Goal: Information Seeking & Learning: Learn about a topic

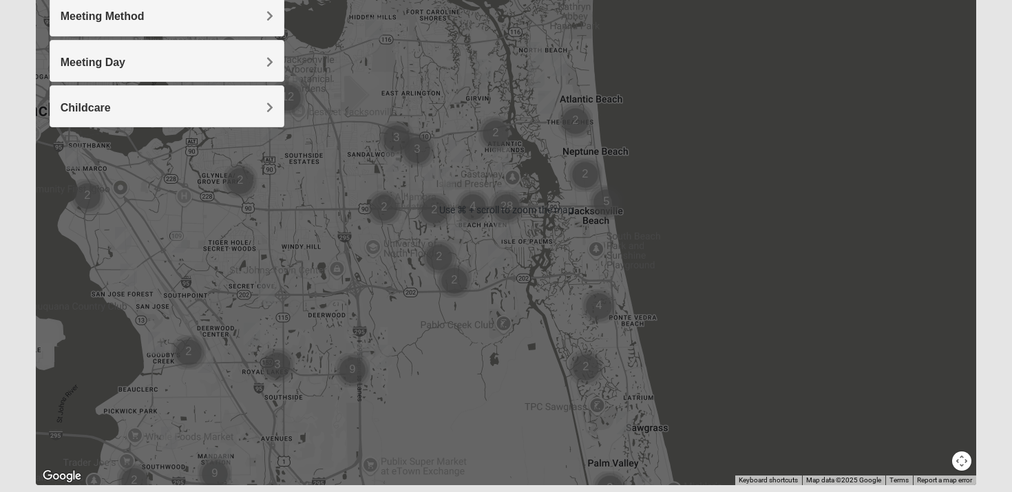
scroll to position [237, 0]
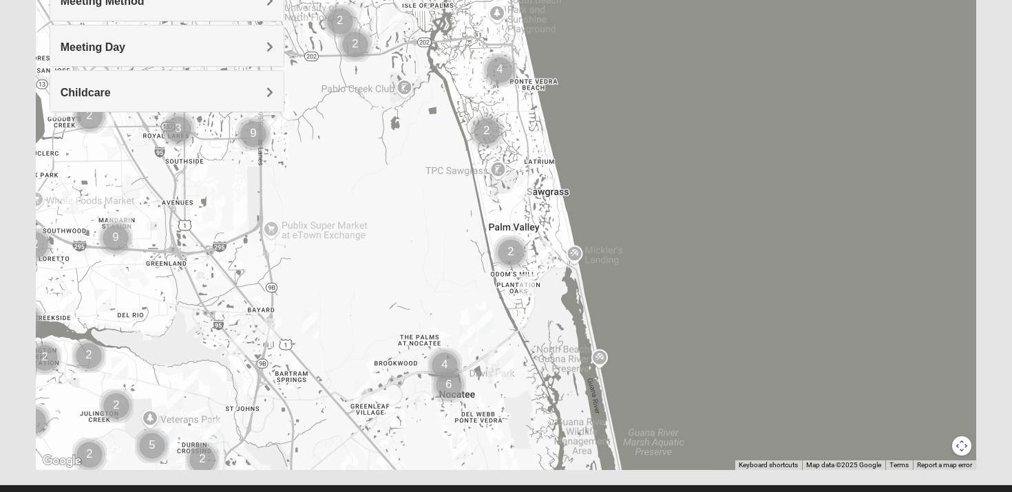
drag, startPoint x: 580, startPoint y: 403, endPoint x: 480, endPoint y: 178, distance: 245.9
click at [480, 178] on div at bounding box center [506, 194] width 941 height 551
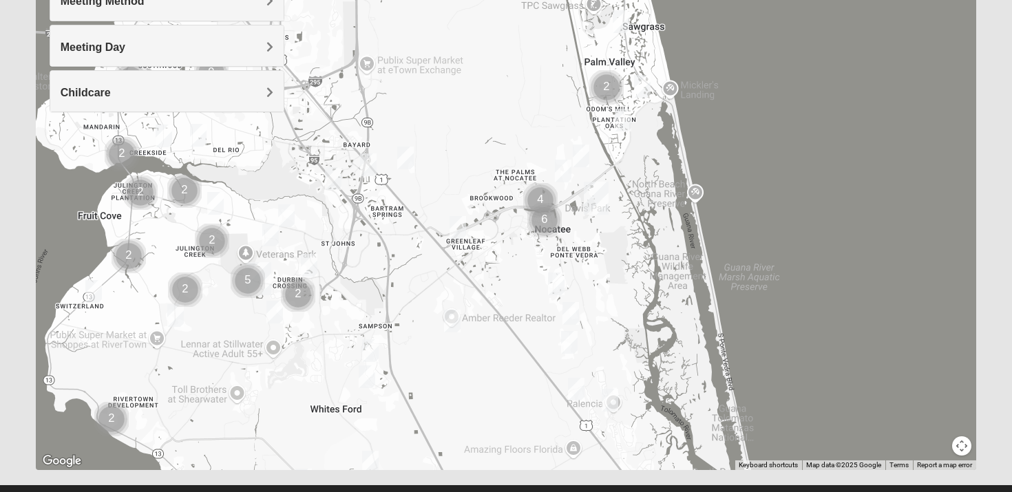
drag, startPoint x: 450, startPoint y: 430, endPoint x: 547, endPoint y: 262, distance: 194.2
click at [547, 262] on div at bounding box center [506, 194] width 941 height 551
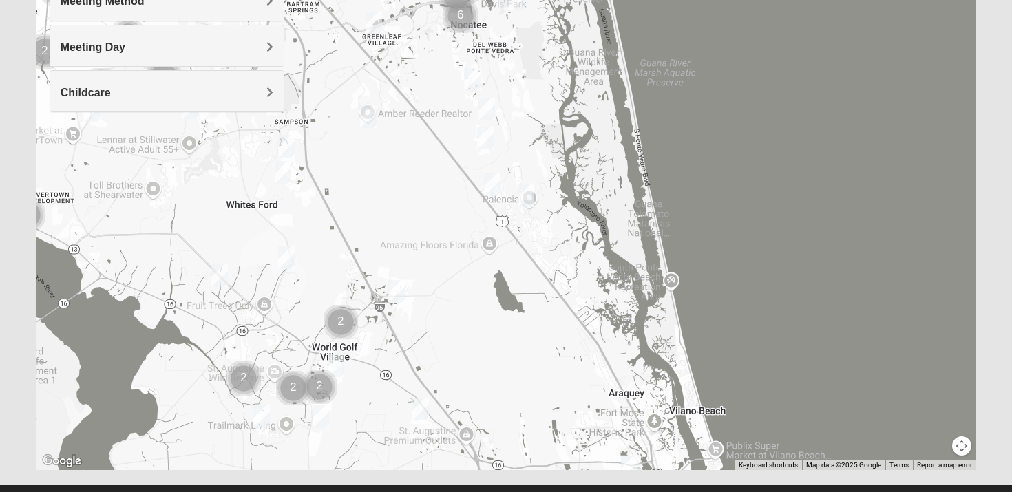
drag, startPoint x: 535, startPoint y: 408, endPoint x: 450, endPoint y: 202, distance: 222.6
click at [450, 202] on div at bounding box center [506, 194] width 941 height 551
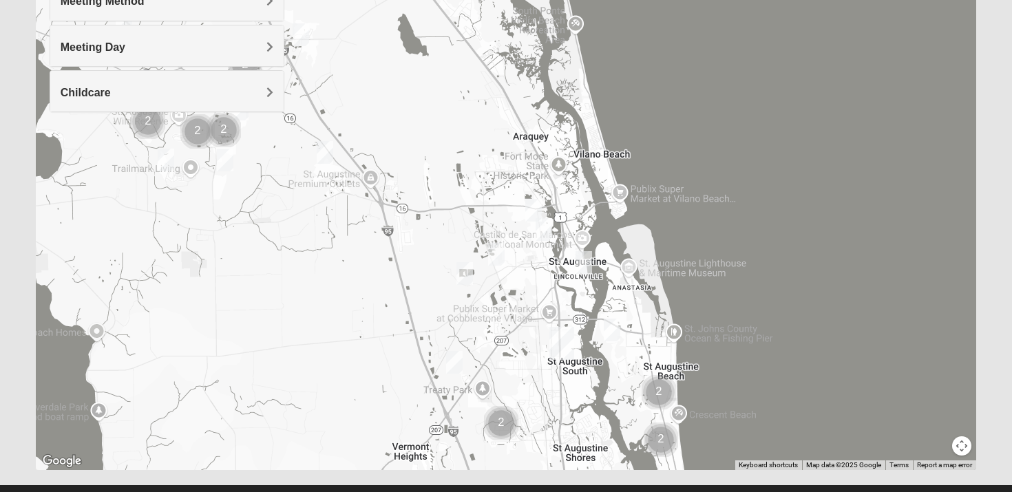
drag, startPoint x: 527, startPoint y: 393, endPoint x: 433, endPoint y: 134, distance: 276.1
click at [433, 134] on div at bounding box center [506, 194] width 941 height 551
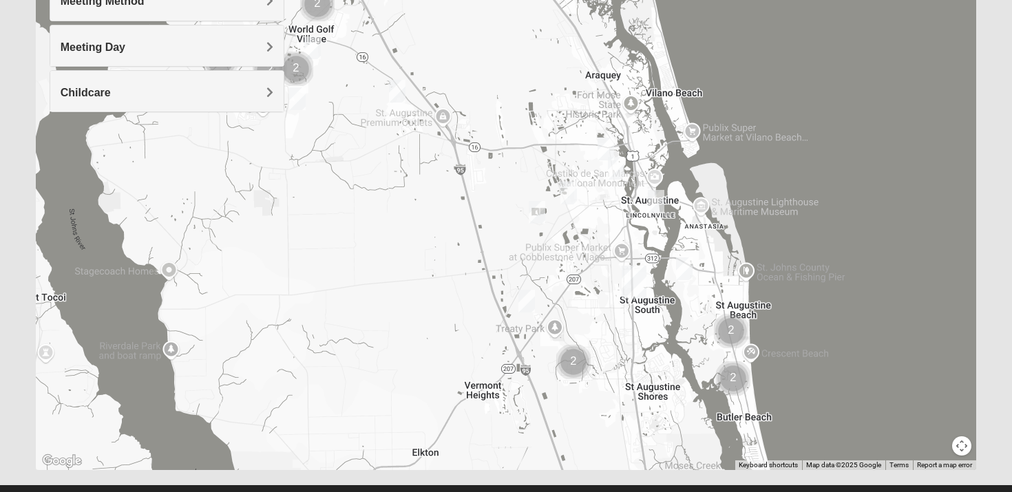
drag, startPoint x: 520, startPoint y: 410, endPoint x: 592, endPoint y: 344, distance: 97.4
click at [592, 344] on div at bounding box center [506, 194] width 941 height 551
click at [605, 145] on img "Mens Griffin 32084" at bounding box center [605, 149] width 17 height 23
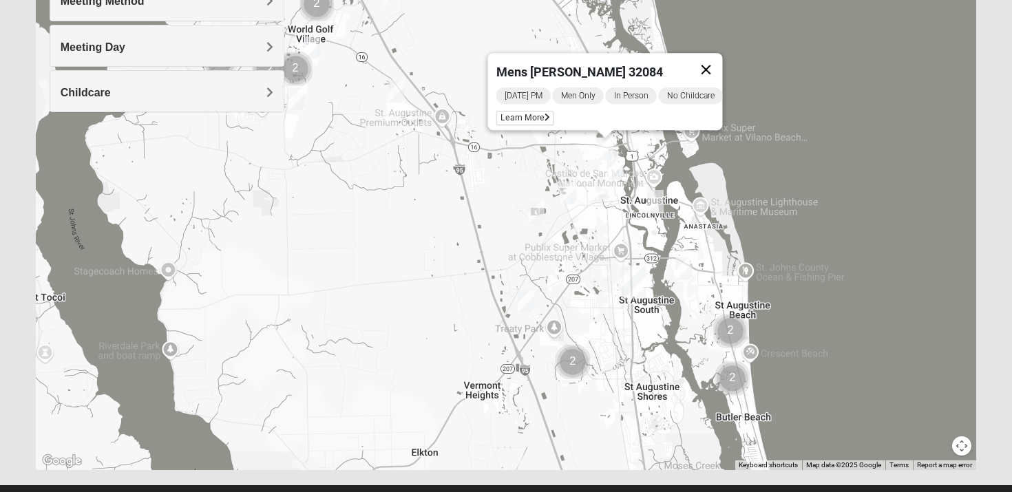
click at [710, 60] on button "Close" at bounding box center [706, 69] width 33 height 33
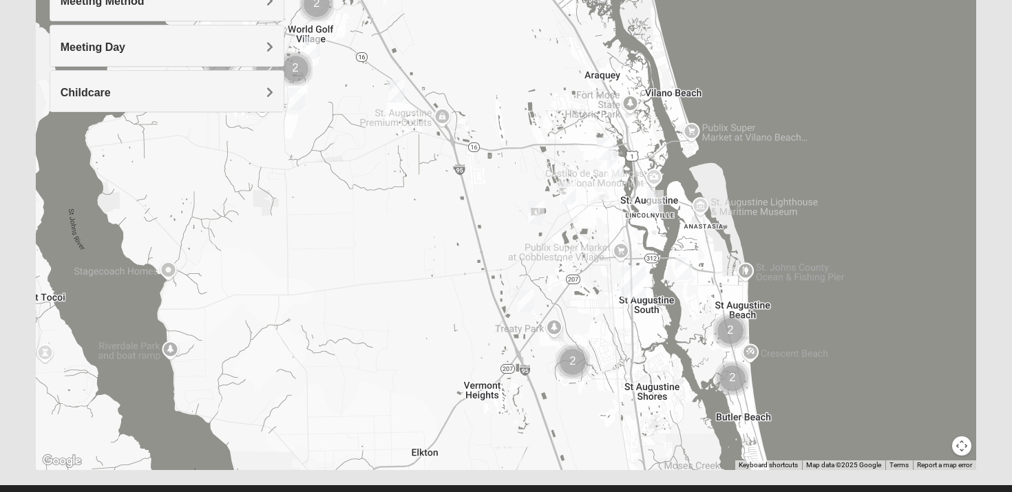
click at [568, 189] on img "Mens Edwards 32084" at bounding box center [568, 193] width 17 height 23
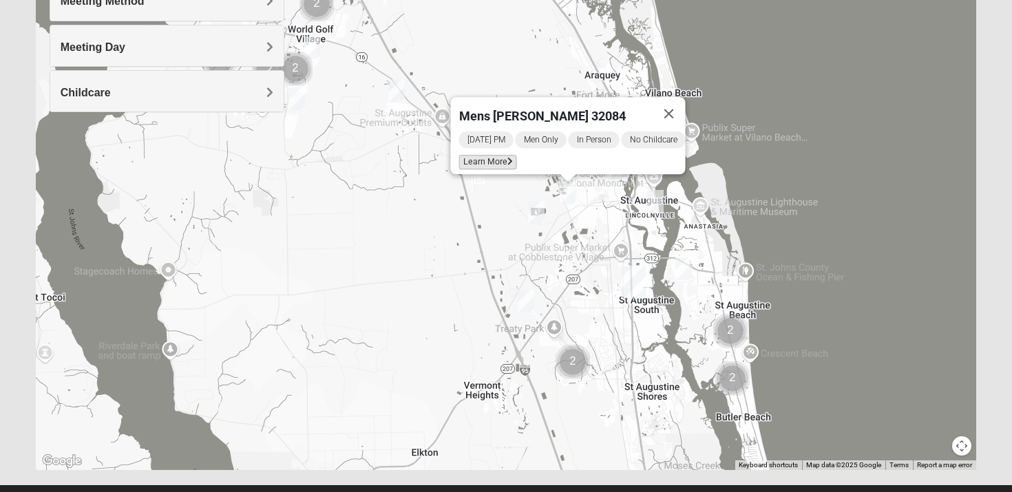
click at [507, 158] on icon at bounding box center [510, 162] width 6 height 8
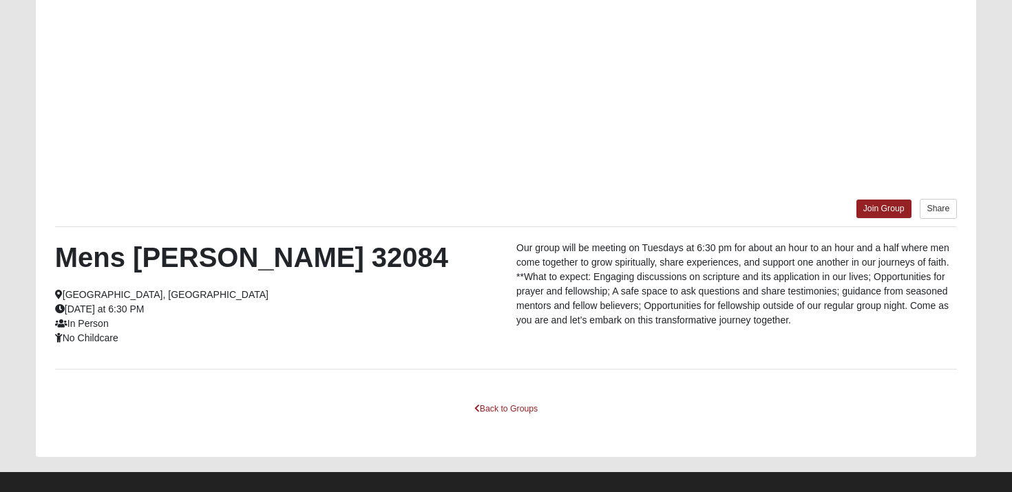
scroll to position [177, 0]
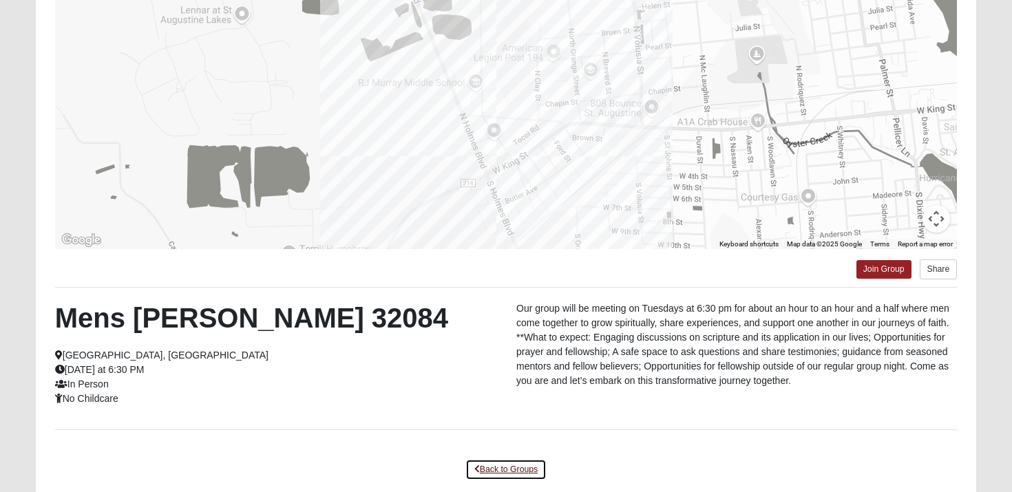
click at [501, 469] on link "Back to Groups" at bounding box center [505, 469] width 81 height 21
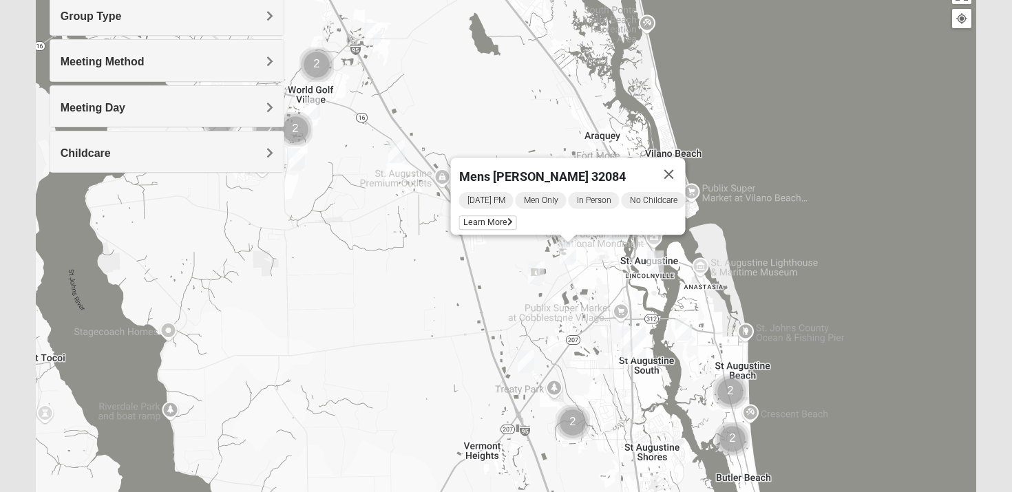
click at [414, 310] on div "Mens Edwards 32084 Tuesday PM Men Only In Person No Childcare Learn More" at bounding box center [506, 255] width 941 height 551
click at [675, 161] on button "Close" at bounding box center [669, 174] width 33 height 33
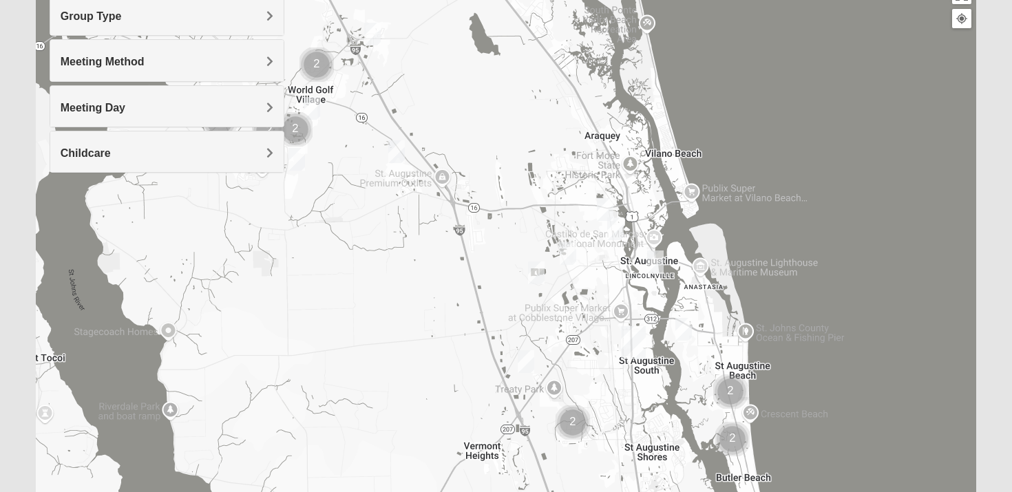
click at [615, 229] on img "Mixed Richardson 32084" at bounding box center [615, 229] width 17 height 23
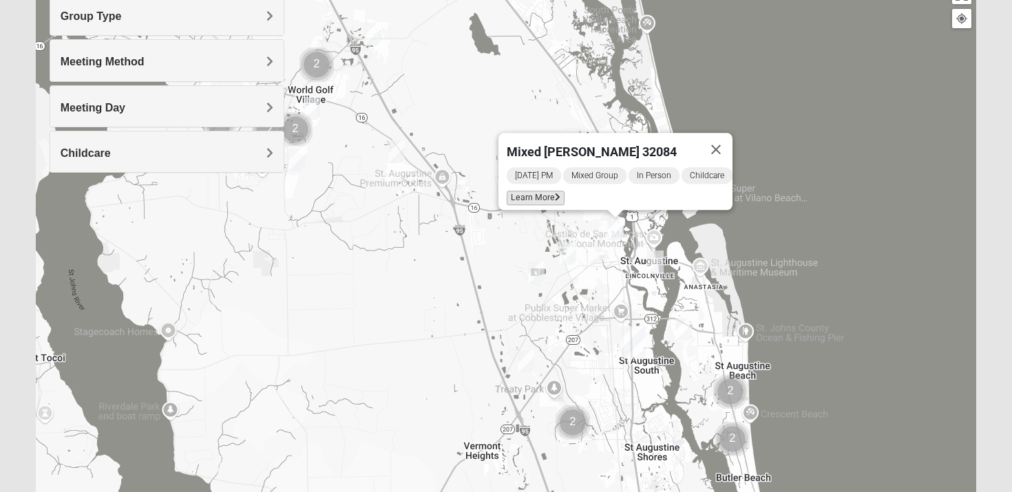
click at [527, 192] on span "Learn More" at bounding box center [536, 198] width 58 height 14
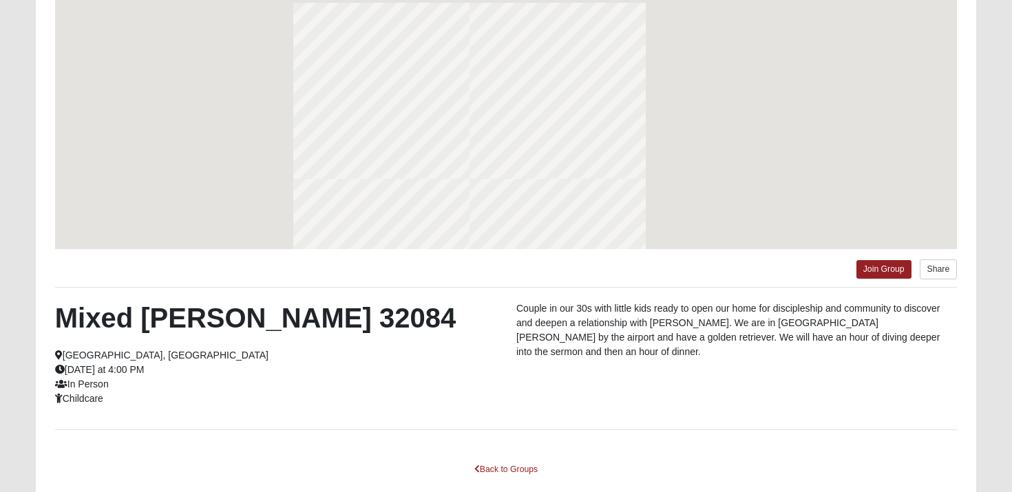
scroll to position [116, 0]
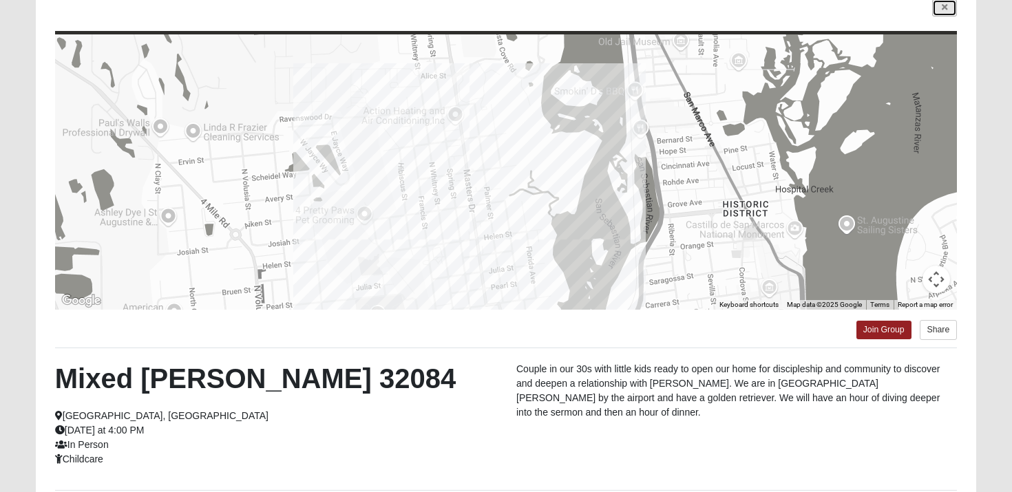
click at [943, 8] on icon at bounding box center [945, 7] width 6 height 8
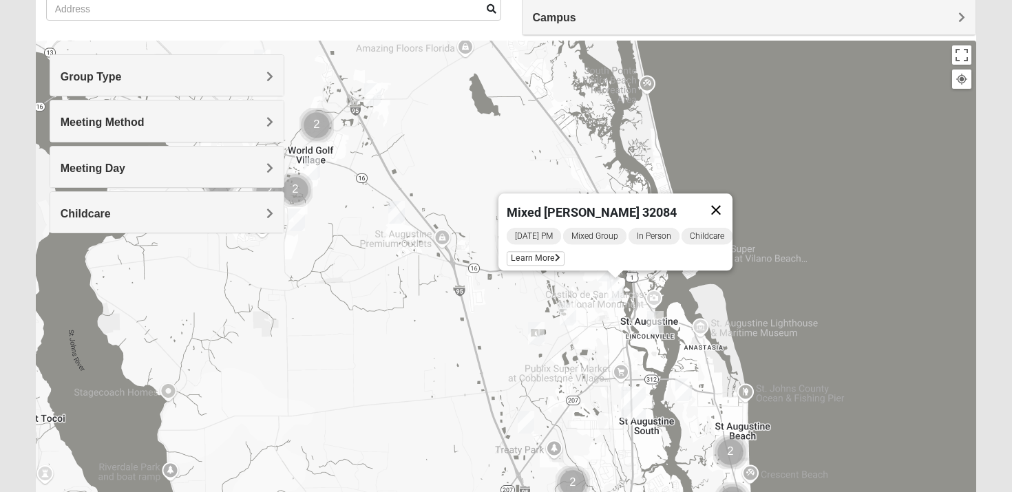
click at [727, 197] on button "Close" at bounding box center [715, 209] width 33 height 33
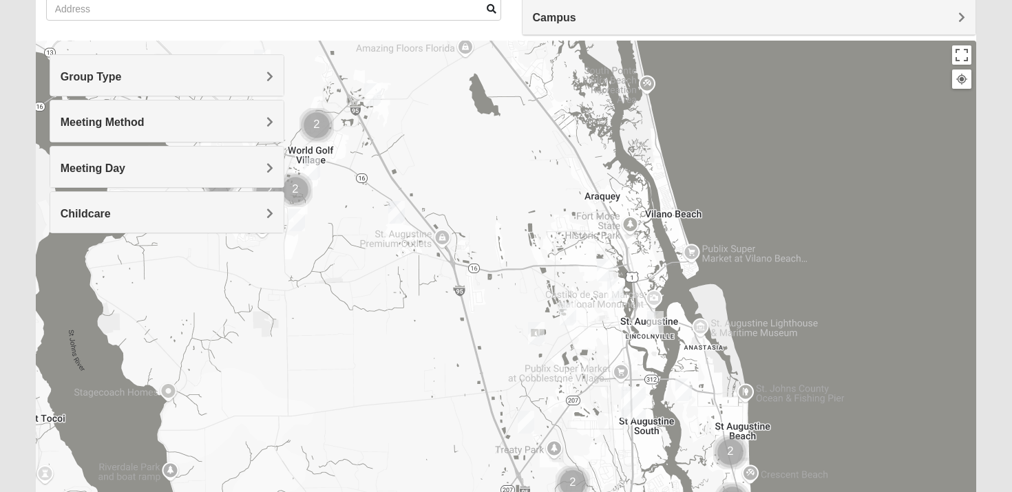
click at [537, 331] on img "Mixed Marenco 32084" at bounding box center [536, 333] width 17 height 23
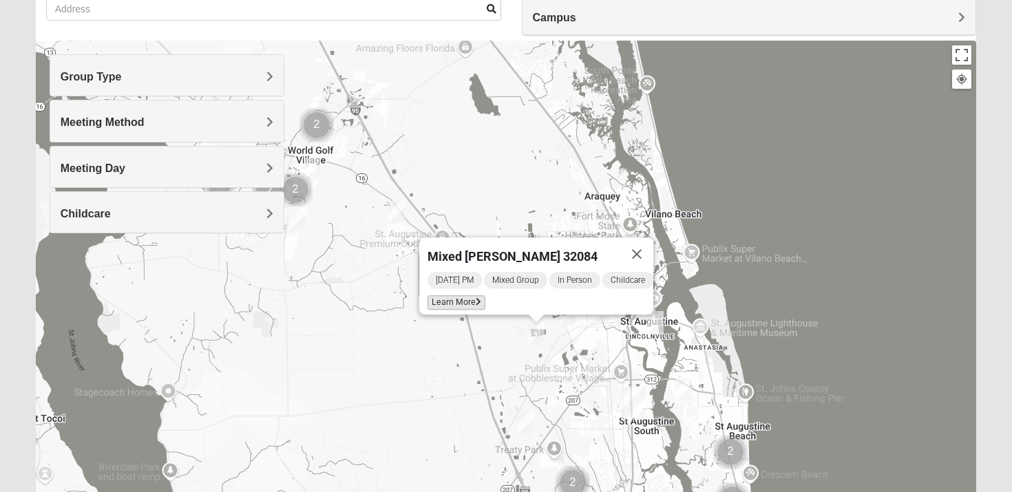
click at [459, 295] on span "Learn More" at bounding box center [456, 302] width 58 height 14
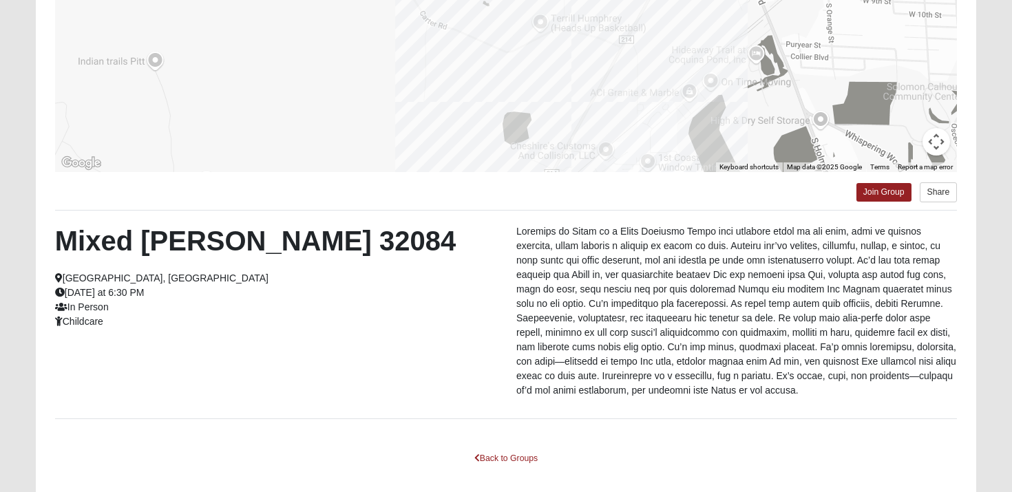
scroll to position [319, 0]
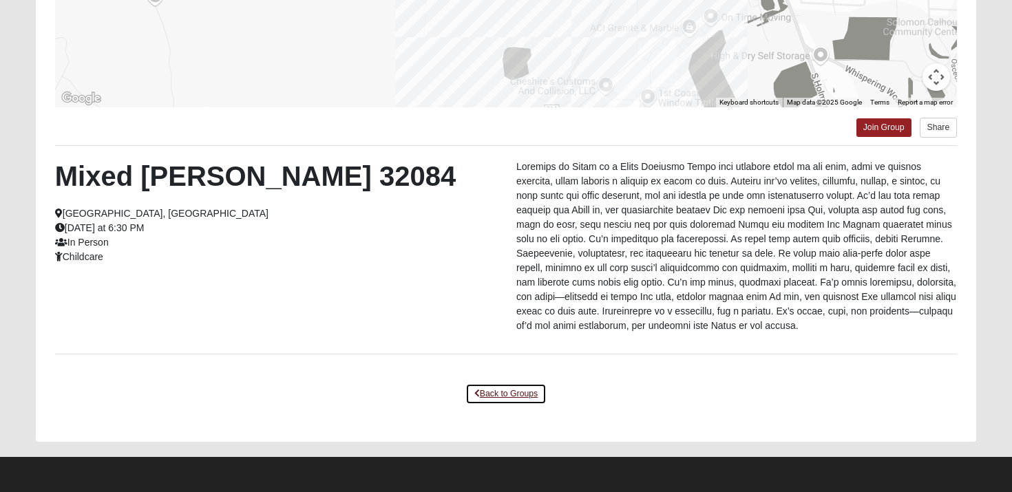
click at [500, 397] on link "Back to Groups" at bounding box center [505, 393] width 81 height 21
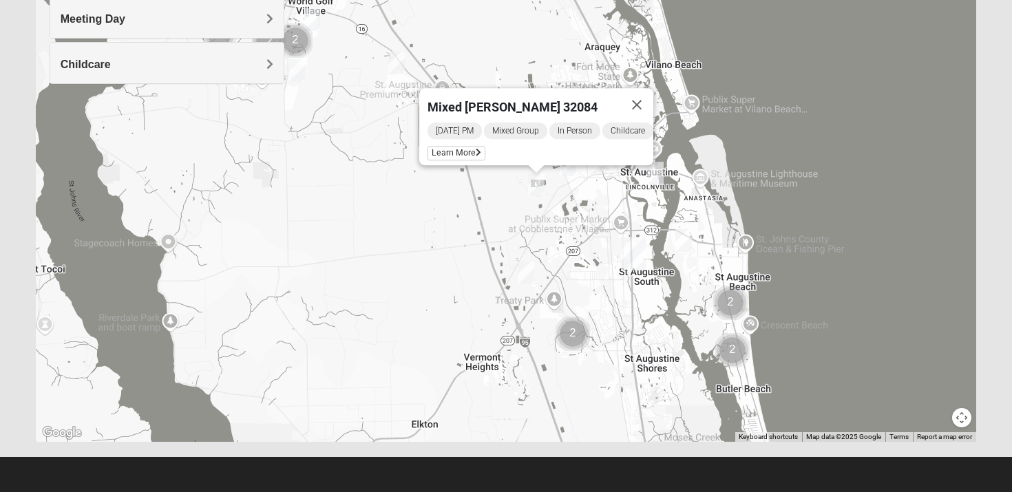
scroll to position [266, 0]
click at [641, 96] on button "Close" at bounding box center [636, 104] width 33 height 33
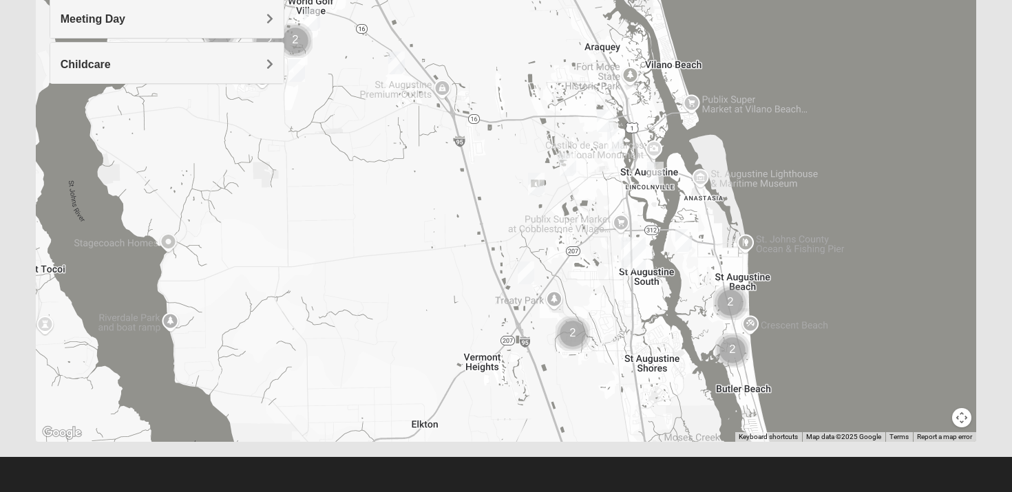
click at [525, 275] on img "Mixed Noteware 32084" at bounding box center [526, 273] width 17 height 23
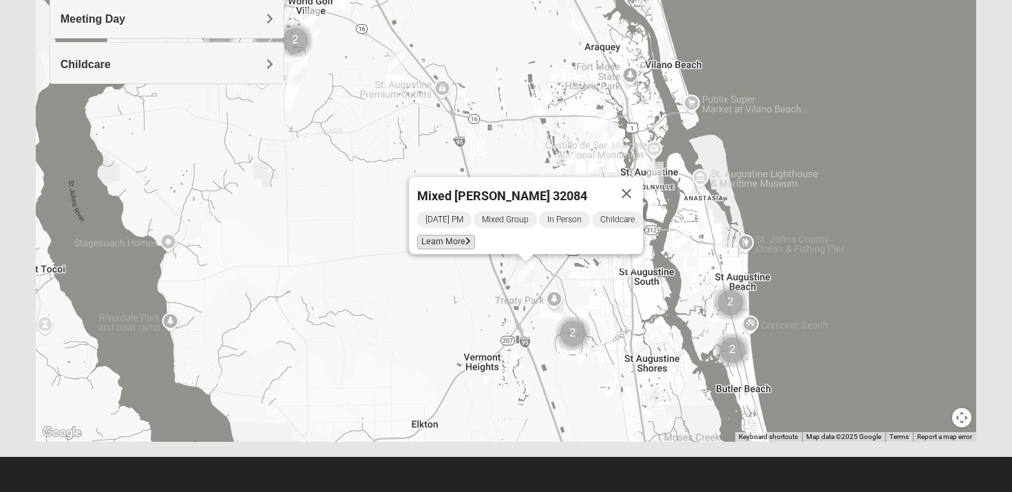
click at [440, 236] on span "Learn More" at bounding box center [446, 242] width 58 height 14
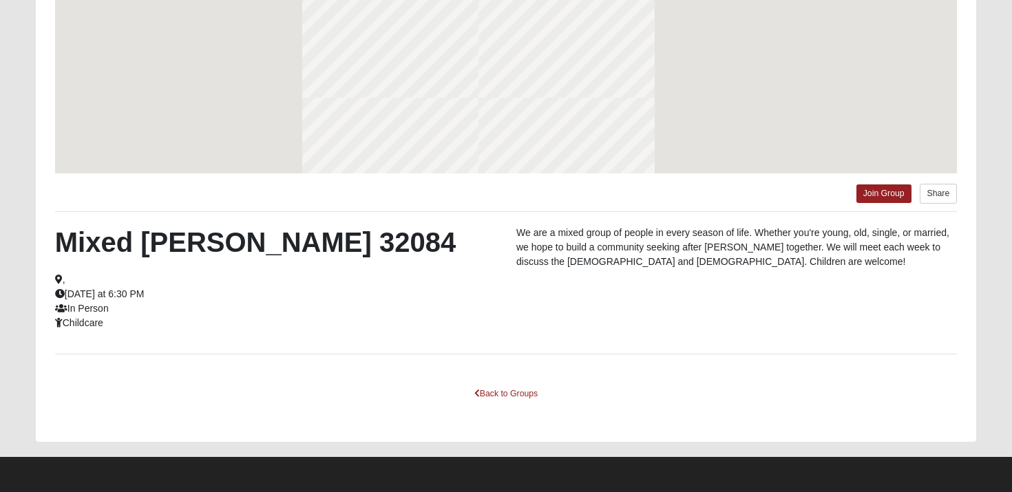
scroll to position [205, 0]
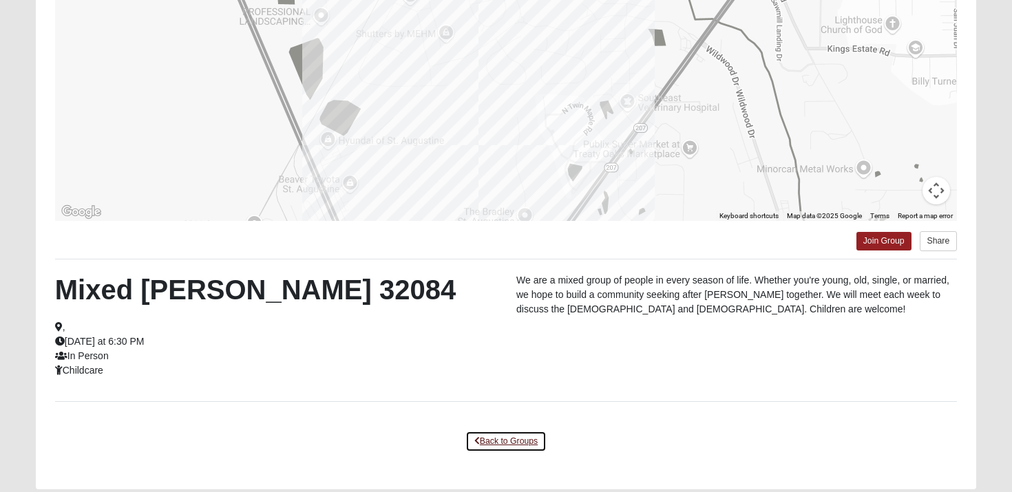
click at [491, 445] on link "Back to Groups" at bounding box center [505, 441] width 81 height 21
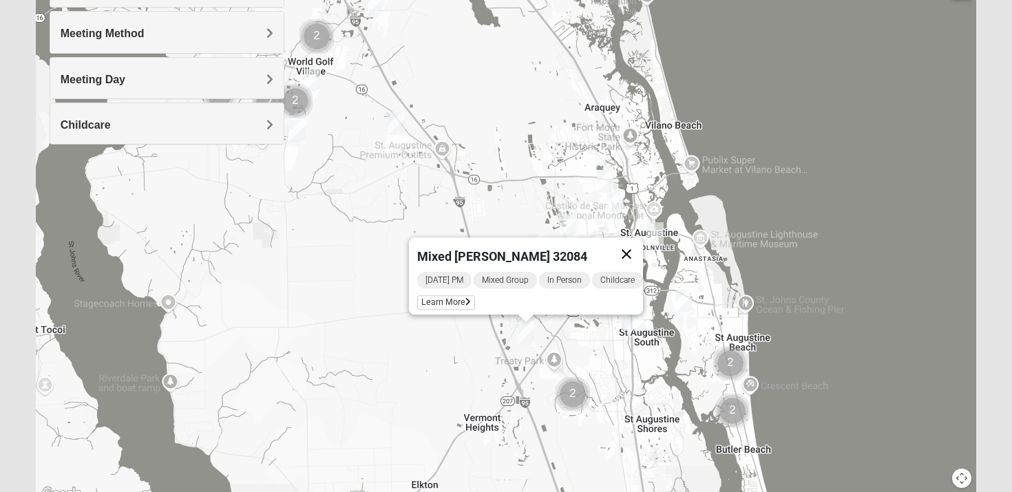
click at [631, 246] on button "Close" at bounding box center [626, 253] width 33 height 33
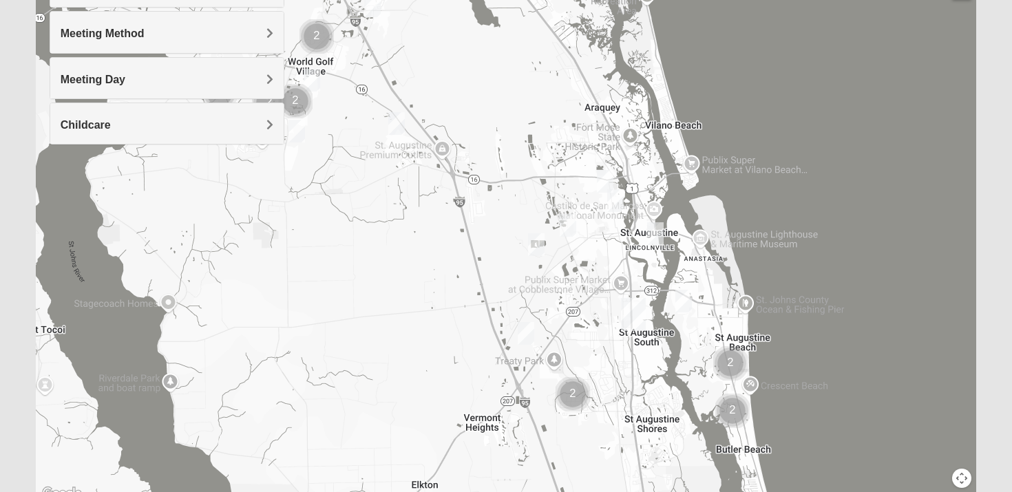
click at [572, 394] on img "Cluster of 2 groups" at bounding box center [573, 394] width 34 height 34
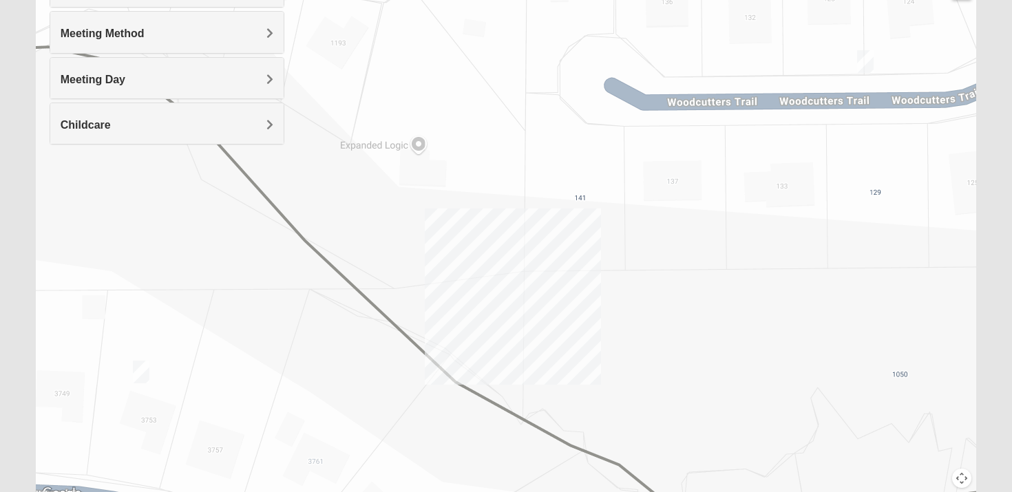
click at [138, 368] on img "Mixed McClellan 32086" at bounding box center [141, 372] width 17 height 23
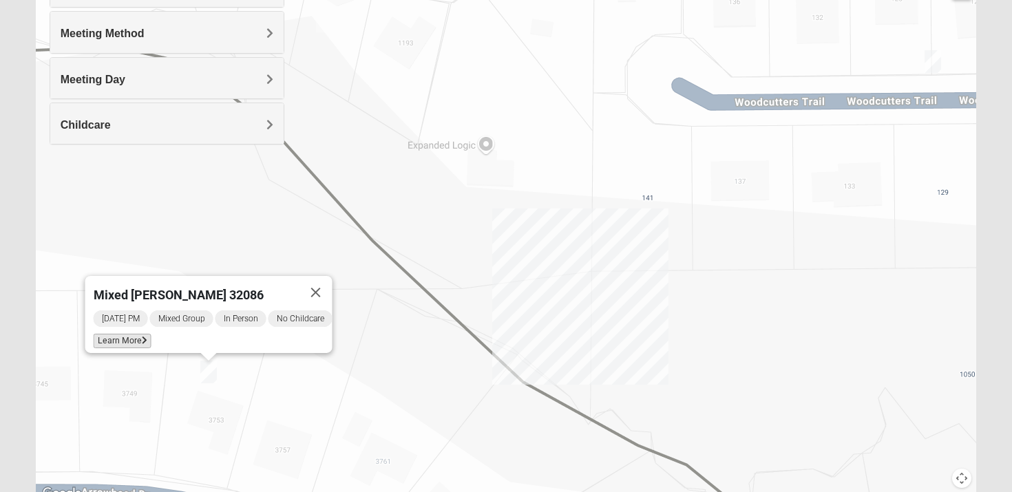
click at [104, 335] on span "Learn More" at bounding box center [123, 341] width 58 height 14
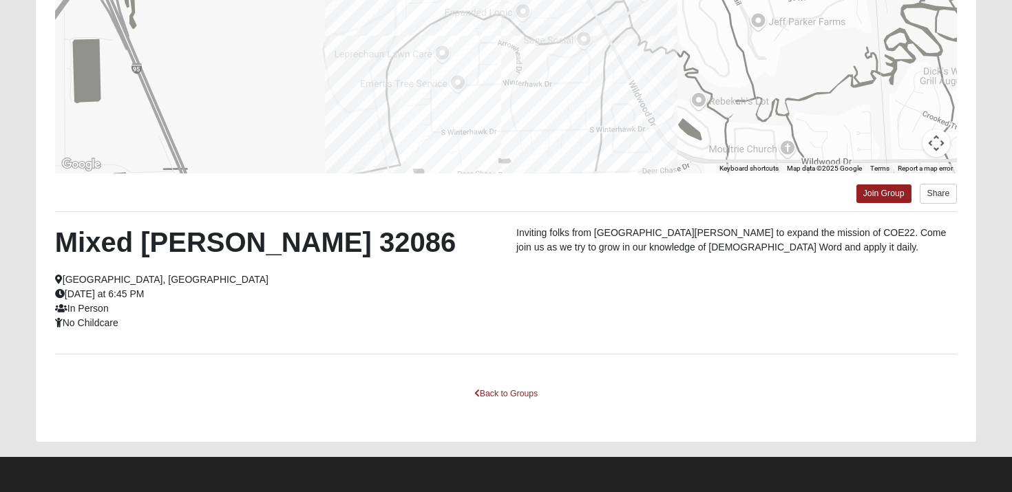
scroll to position [252, 0]
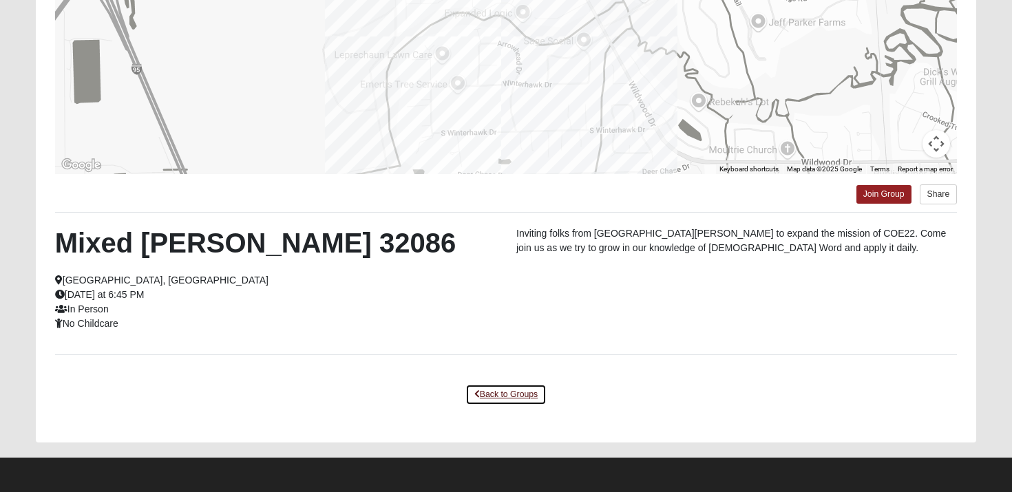
click at [509, 390] on link "Back to Groups" at bounding box center [505, 394] width 81 height 21
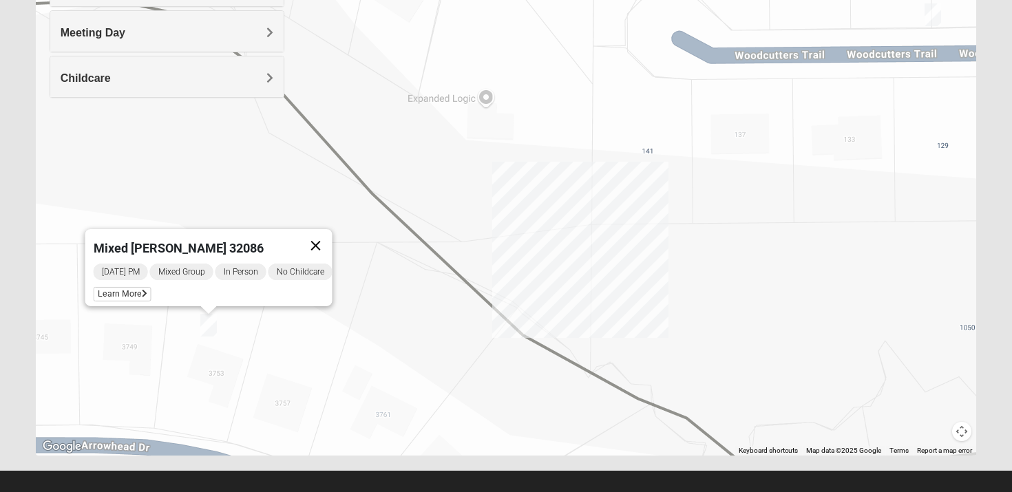
click at [324, 236] on button "Close" at bounding box center [315, 245] width 33 height 33
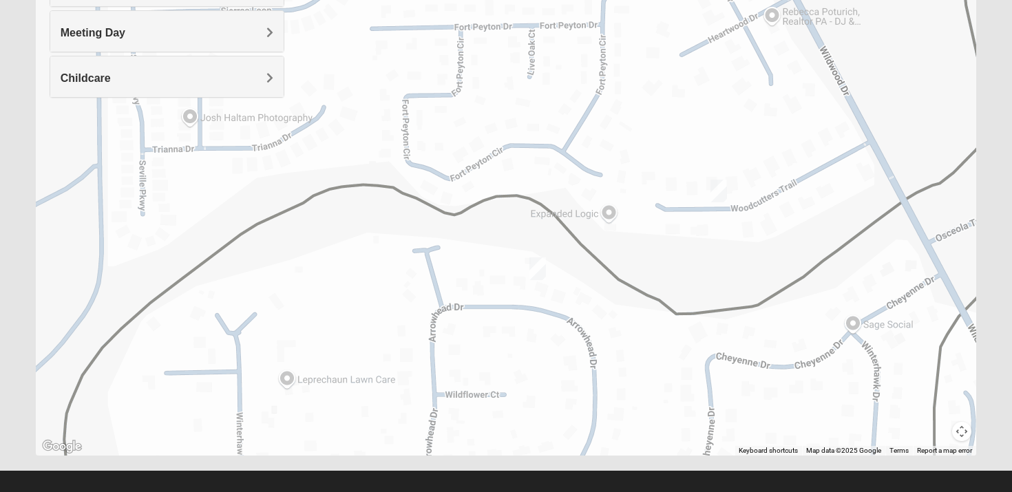
click at [721, 188] on img "Womens Lee 32086" at bounding box center [718, 191] width 17 height 23
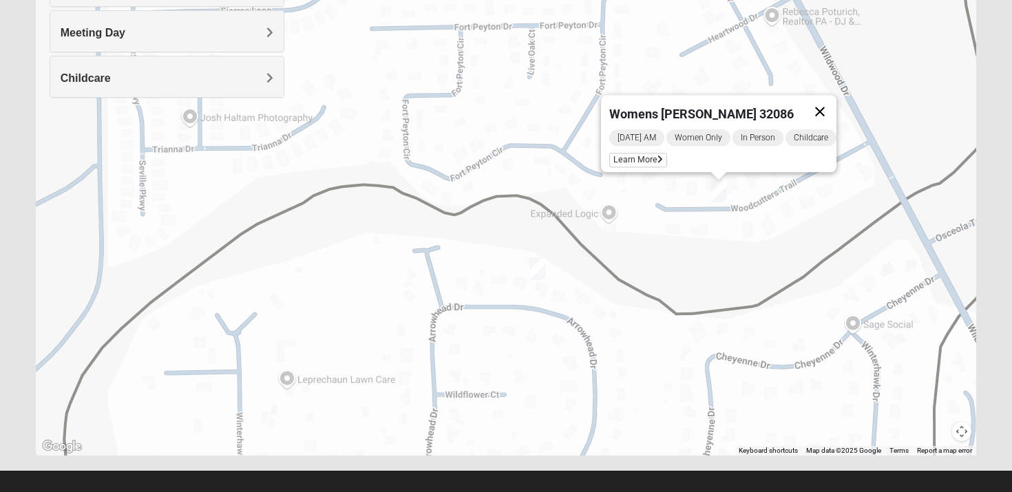
click at [823, 100] on button "Close" at bounding box center [819, 111] width 33 height 33
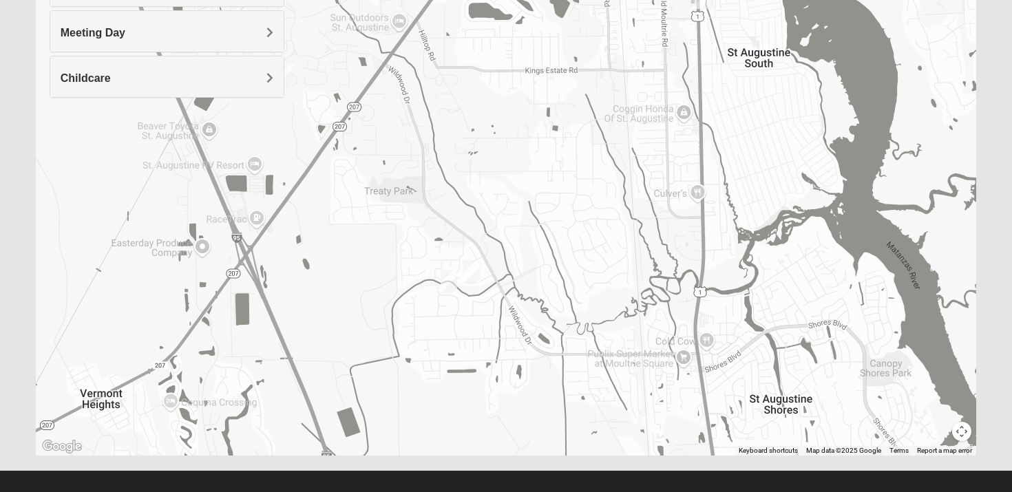
drag, startPoint x: 892, startPoint y: 271, endPoint x: 547, endPoint y: 313, distance: 347.5
click at [547, 313] on div at bounding box center [506, 180] width 941 height 551
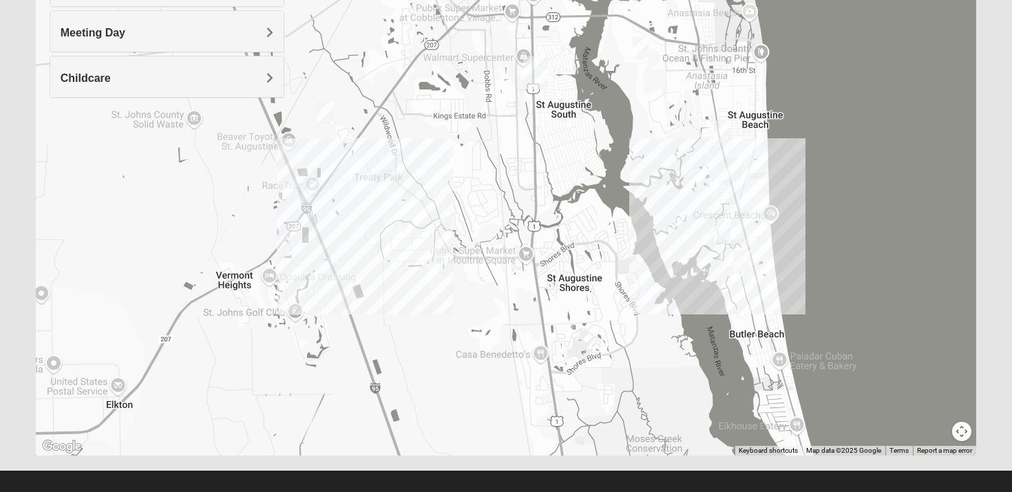
drag, startPoint x: 806, startPoint y: 341, endPoint x: 628, endPoint y: 222, distance: 214.8
click at [628, 222] on div at bounding box center [506, 180] width 941 height 551
click at [743, 262] on img "Mixed Tant 32080" at bounding box center [741, 260] width 17 height 23
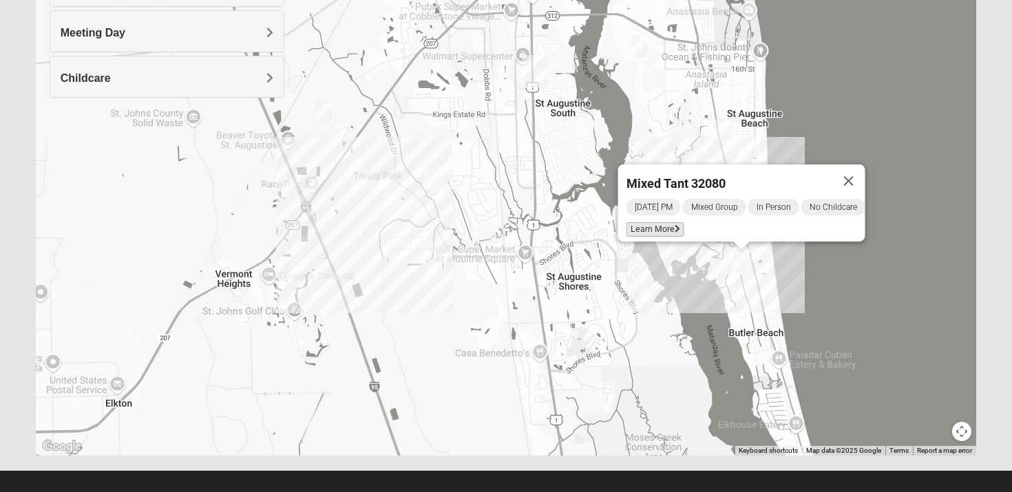
click at [651, 222] on span "Learn More" at bounding box center [655, 229] width 58 height 14
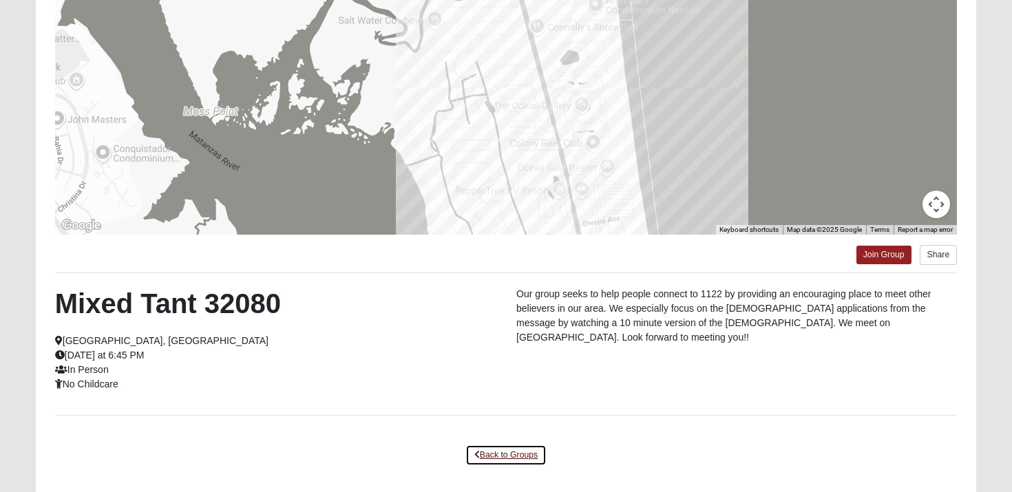
click at [499, 453] on link "Back to Groups" at bounding box center [505, 455] width 81 height 21
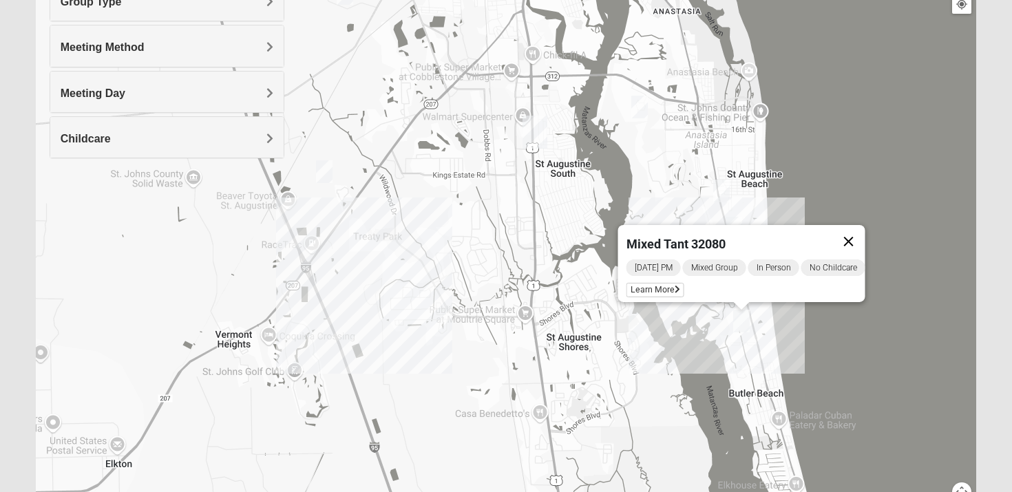
click at [865, 231] on button "Close" at bounding box center [848, 241] width 33 height 33
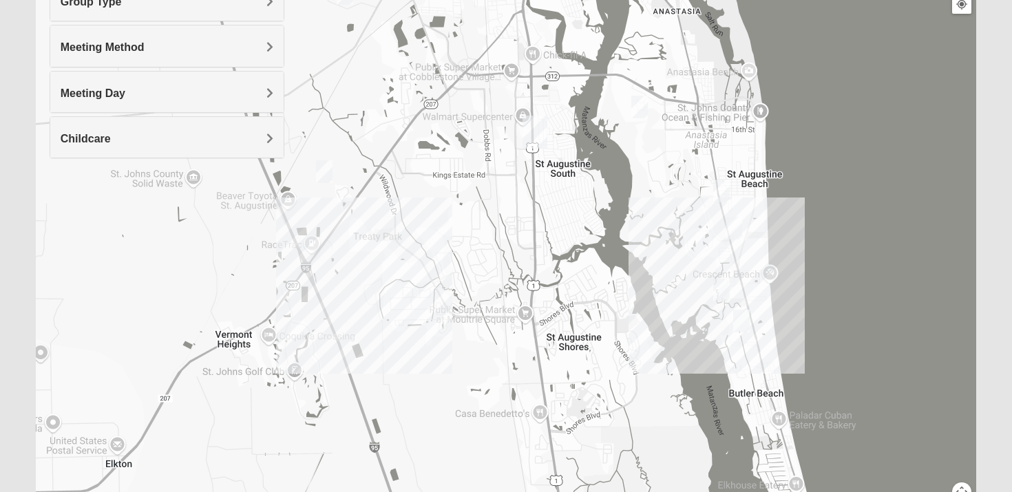
click at [723, 290] on img "Mens Day/Nettles 32080" at bounding box center [721, 290] width 17 height 23
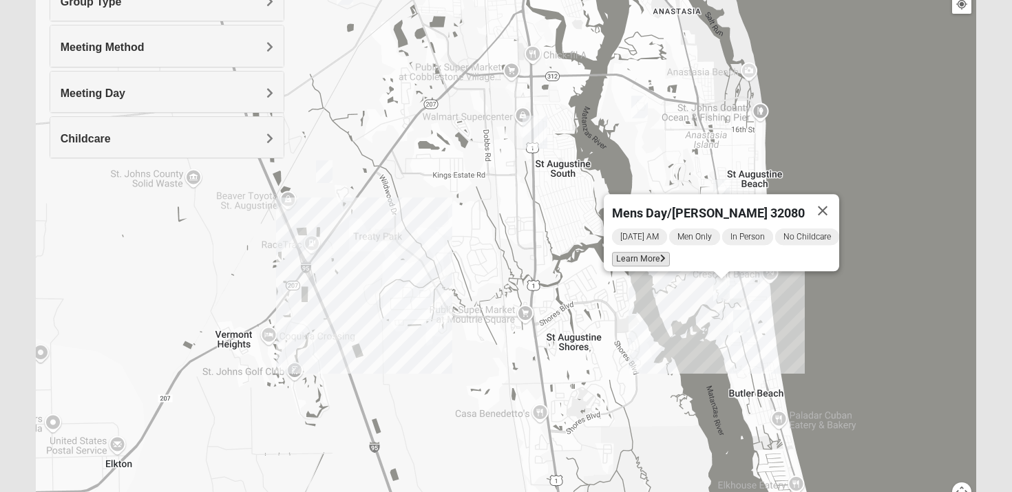
click at [636, 252] on span "Learn More" at bounding box center [641, 259] width 58 height 14
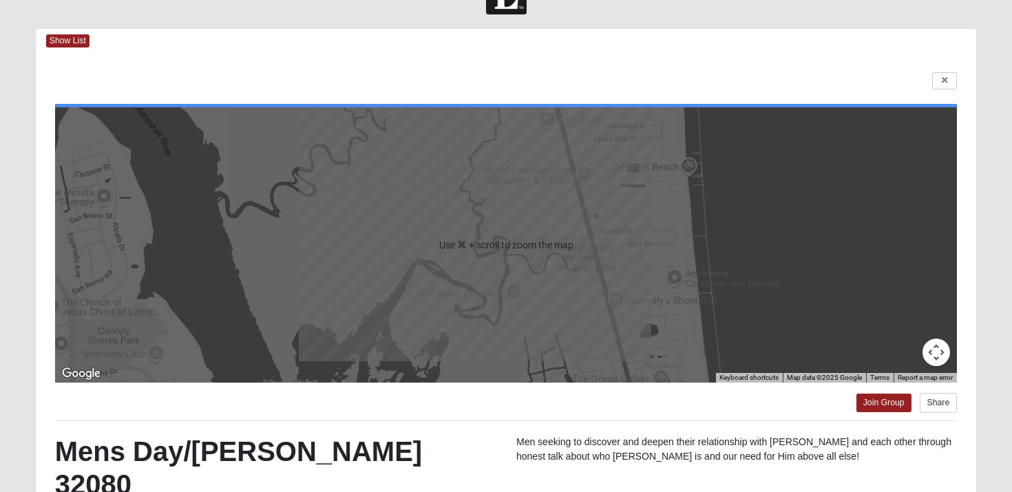
scroll to position [45, 0]
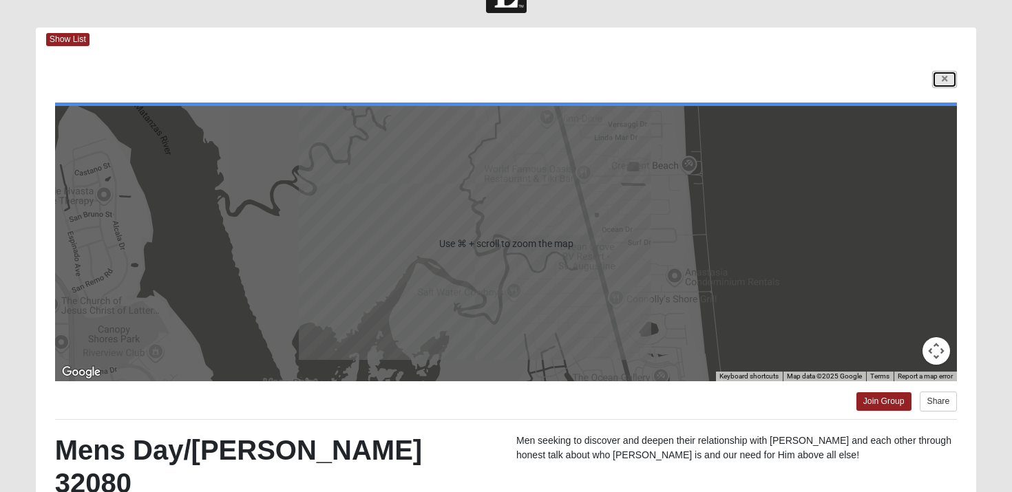
click at [942, 75] on icon at bounding box center [945, 79] width 6 height 8
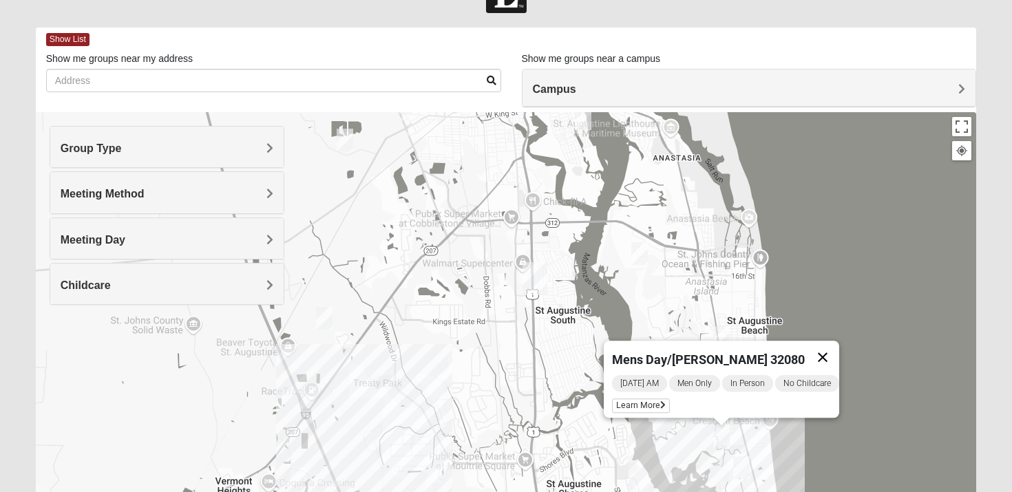
click at [833, 350] on button "Close" at bounding box center [822, 357] width 33 height 33
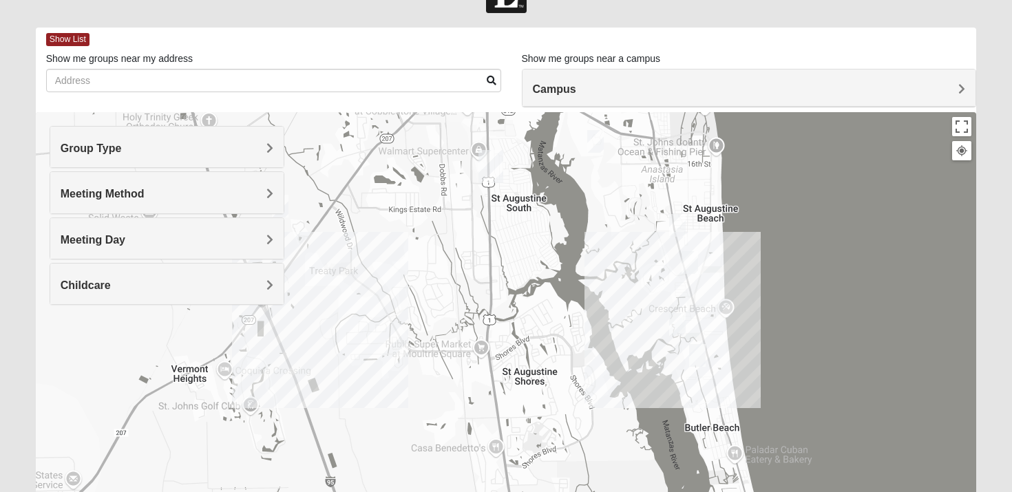
drag, startPoint x: 723, startPoint y: 404, endPoint x: 684, endPoint y: 306, distance: 105.3
click at [684, 299] on div at bounding box center [506, 387] width 941 height 551
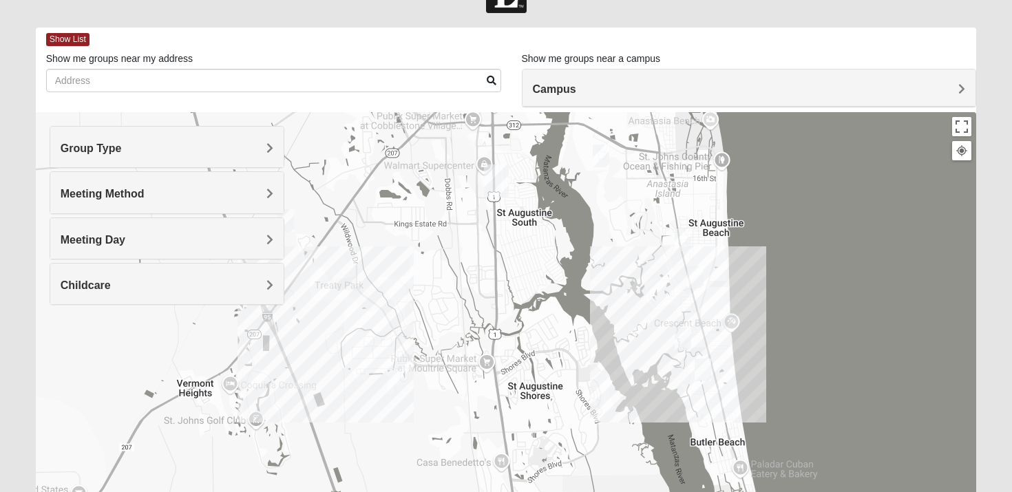
click at [696, 275] on img "Mixed West 32080" at bounding box center [695, 277] width 17 height 23
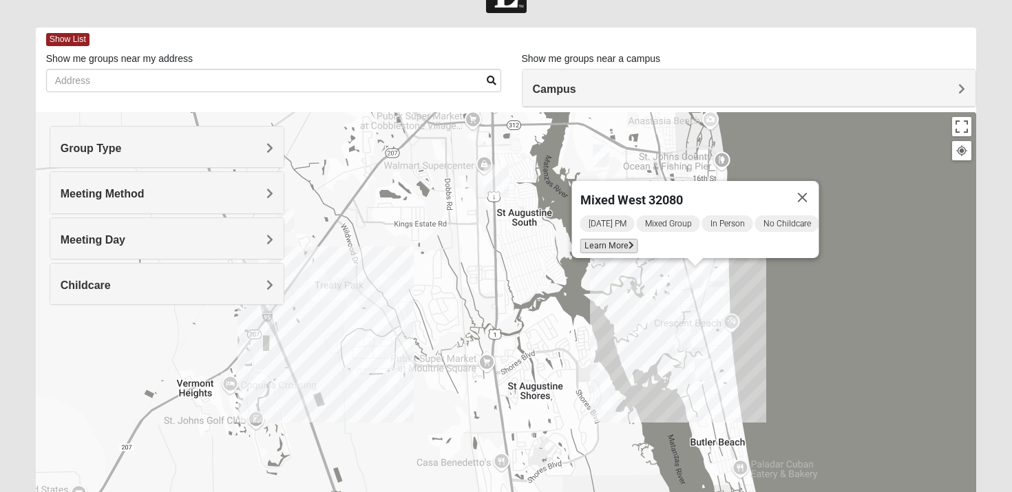
click at [602, 239] on span "Learn More" at bounding box center [609, 246] width 58 height 14
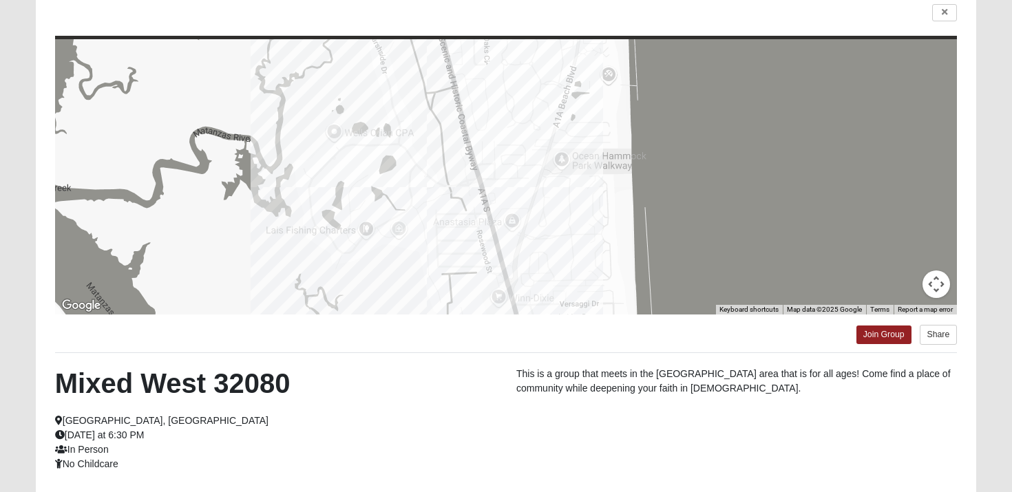
scroll to position [0, 0]
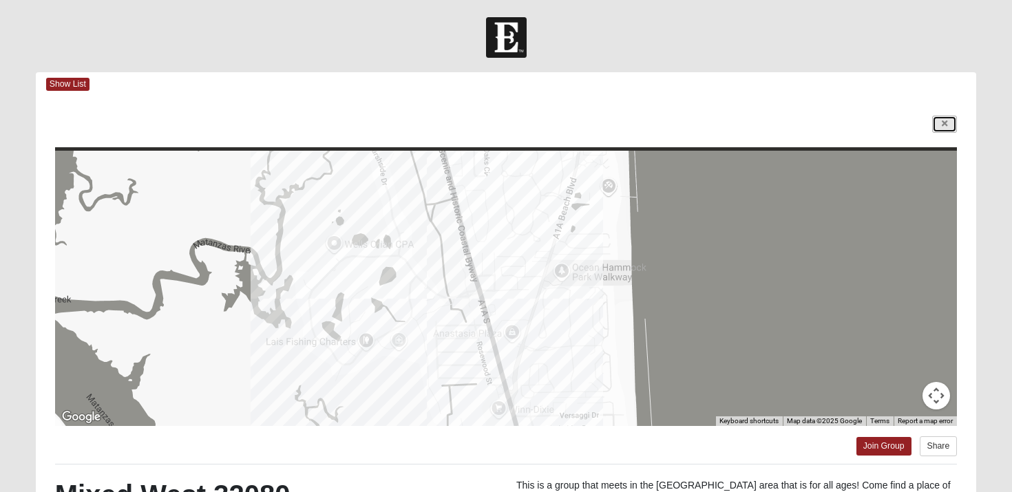
click at [943, 123] on icon at bounding box center [945, 124] width 6 height 8
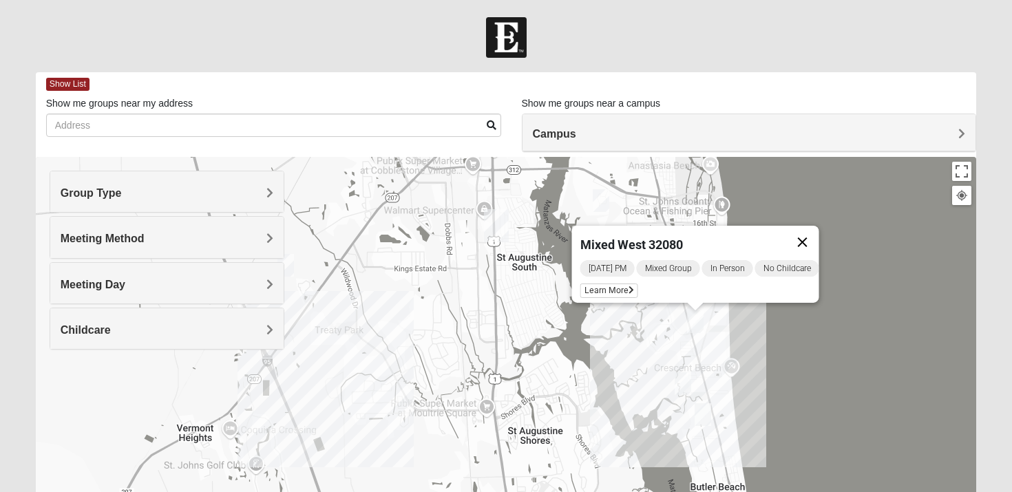
click at [816, 234] on button "Close" at bounding box center [802, 242] width 33 height 33
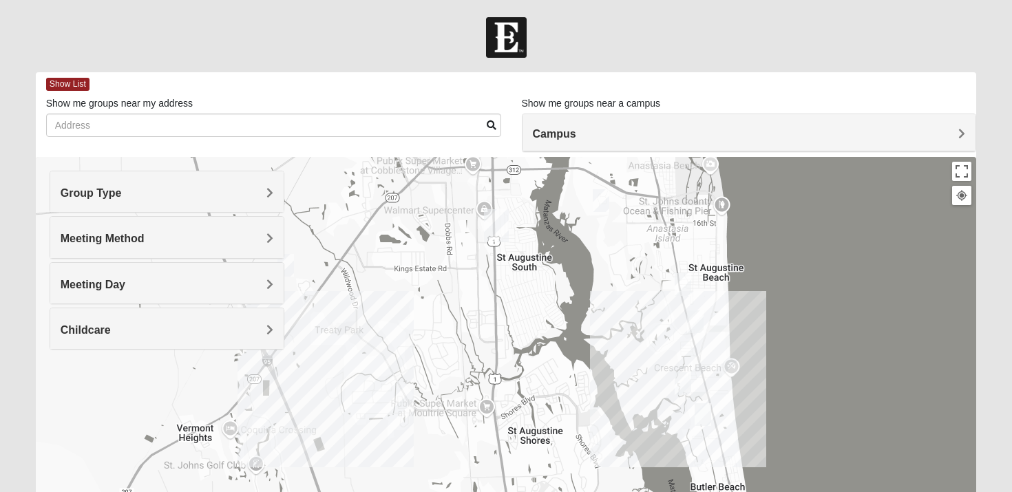
click at [684, 377] on img "Mens Day/Nettles 32080" at bounding box center [683, 383] width 17 height 23
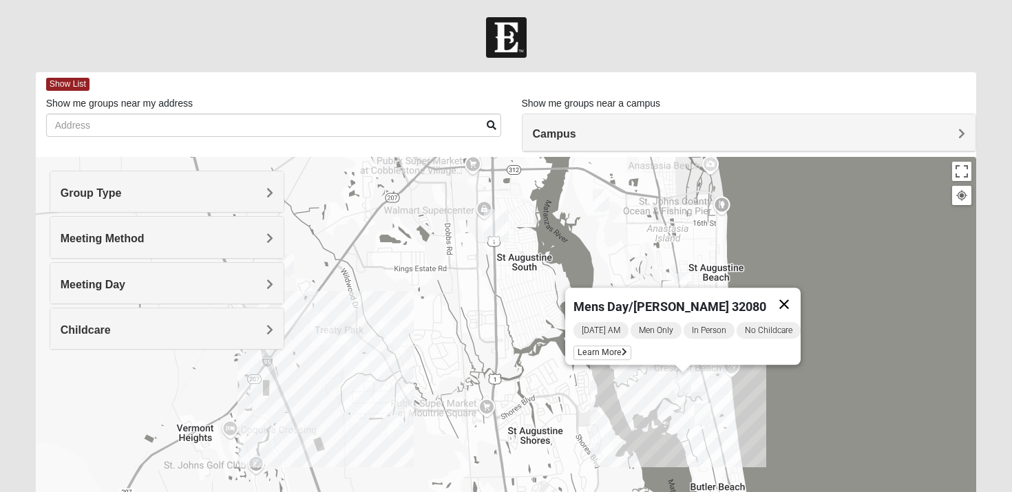
click at [795, 293] on button "Close" at bounding box center [784, 304] width 33 height 33
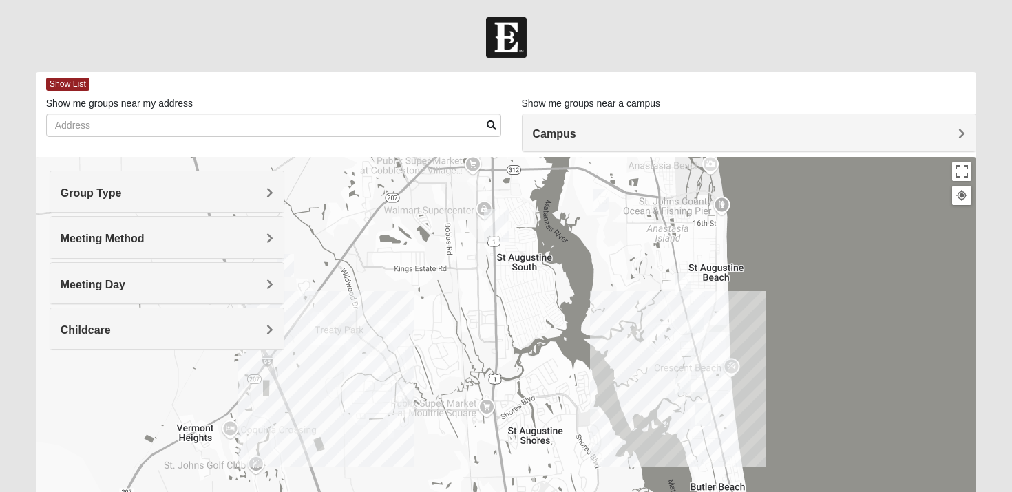
click at [686, 289] on img "Womens Cannata 32080" at bounding box center [683, 284] width 17 height 23
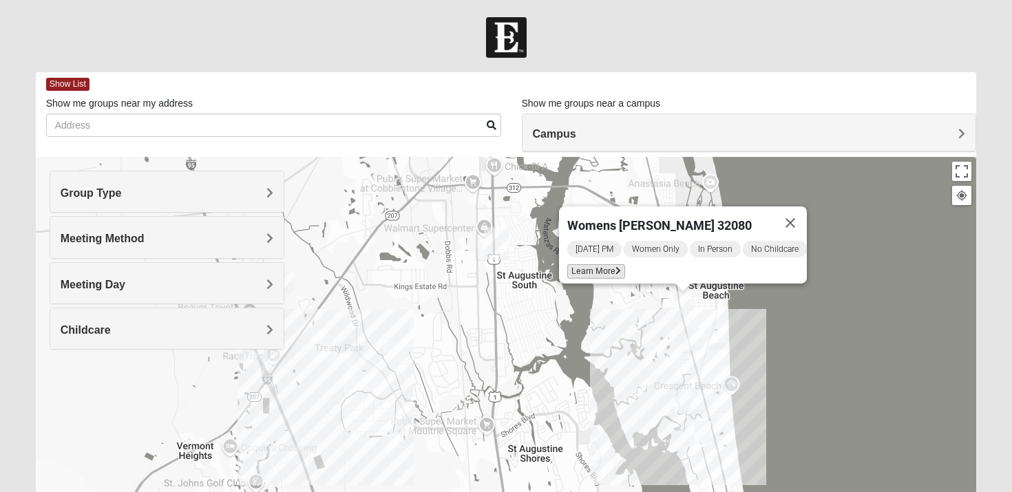
click at [575, 266] on span "Learn More" at bounding box center [596, 271] width 58 height 14
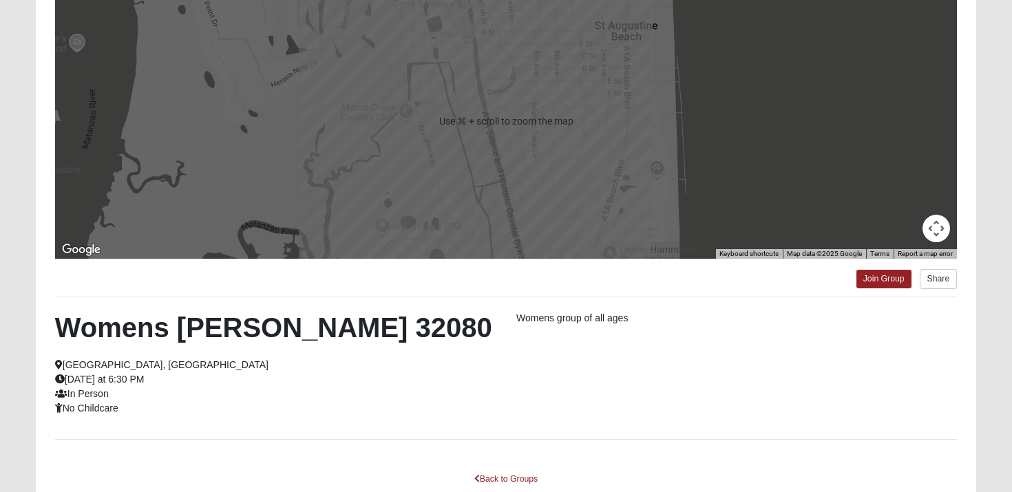
scroll to position [253, 0]
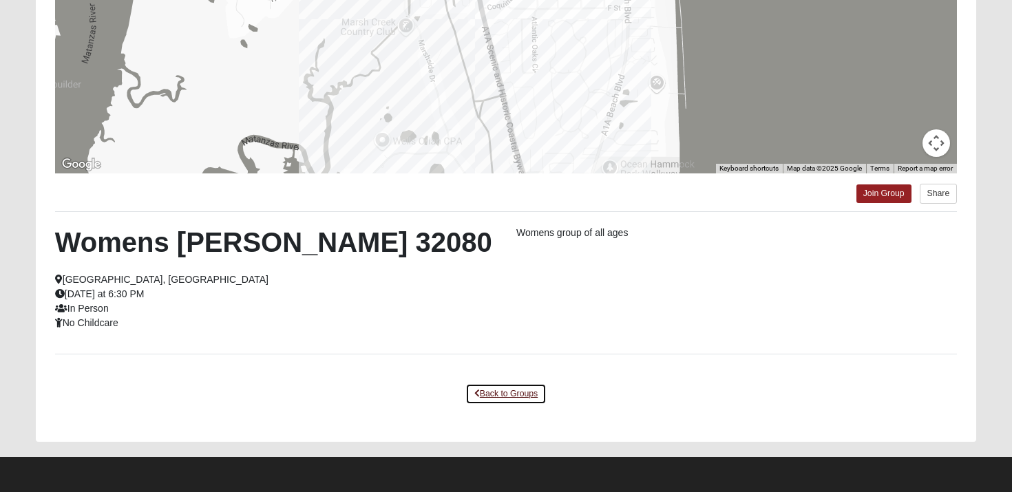
click at [509, 394] on link "Back to Groups" at bounding box center [505, 393] width 81 height 21
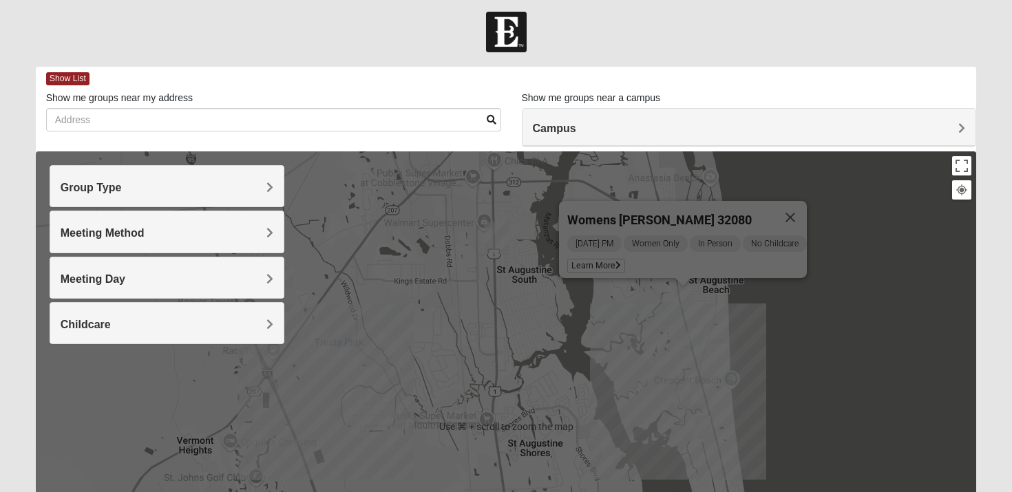
scroll to position [52, 0]
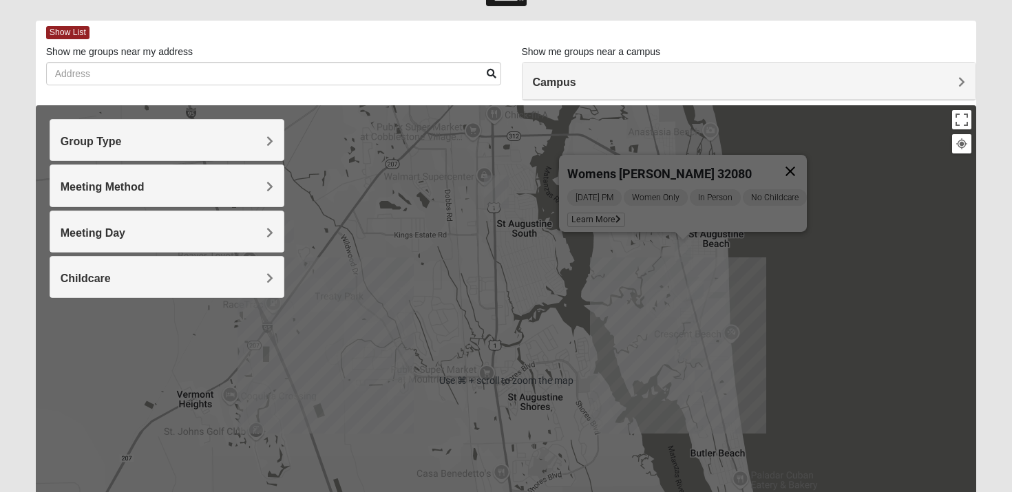
click at [799, 160] on button "Close" at bounding box center [790, 171] width 33 height 33
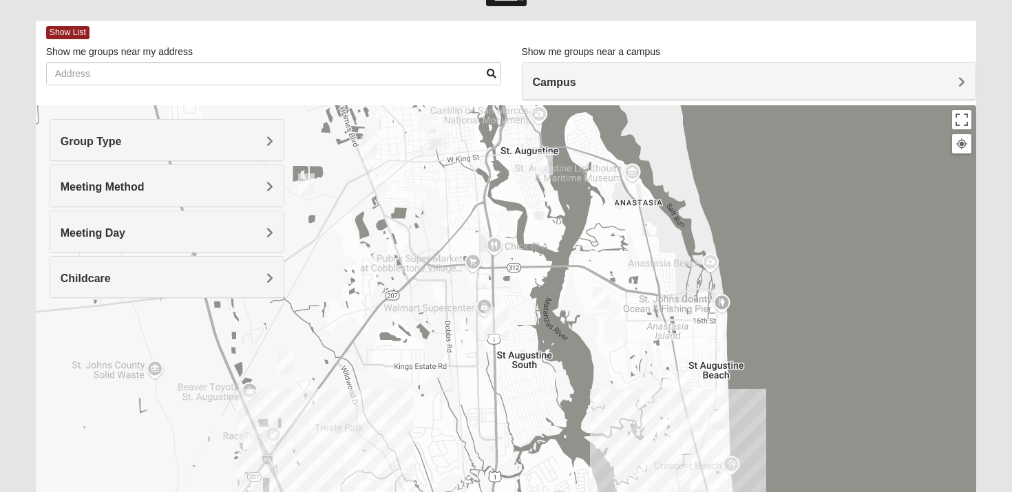
drag, startPoint x: 619, startPoint y: 238, endPoint x: 619, endPoint y: 374, distance: 136.3
click at [619, 374] on div at bounding box center [506, 380] width 941 height 551
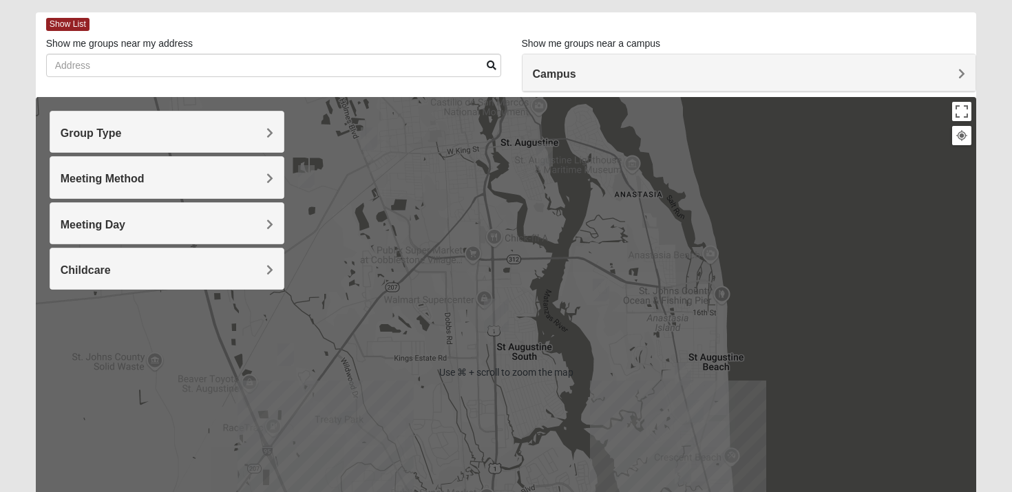
scroll to position [65, 0]
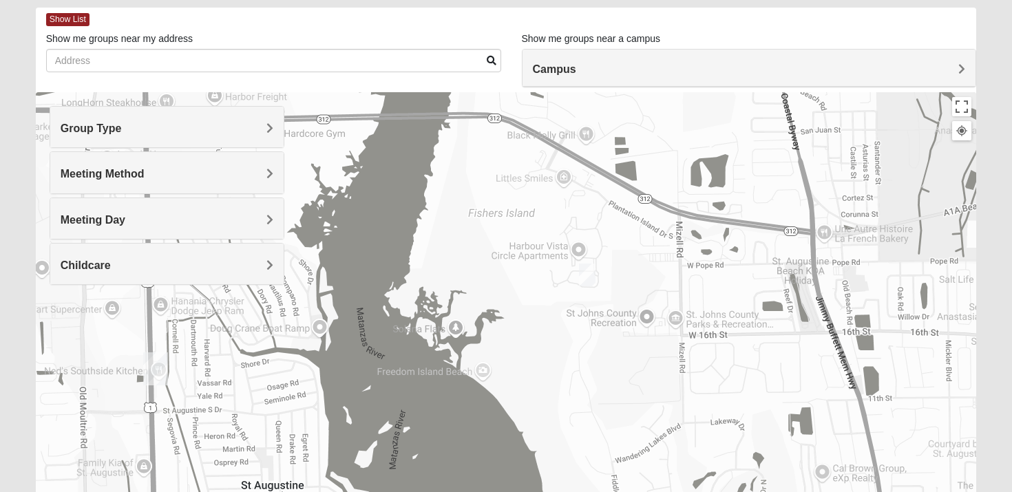
drag, startPoint x: 564, startPoint y: 232, endPoint x: 562, endPoint y: 338, distance: 106.0
click at [562, 338] on div at bounding box center [506, 367] width 941 height 551
click at [586, 278] on img "1825 Mixed Lauter 32080" at bounding box center [587, 275] width 17 height 23
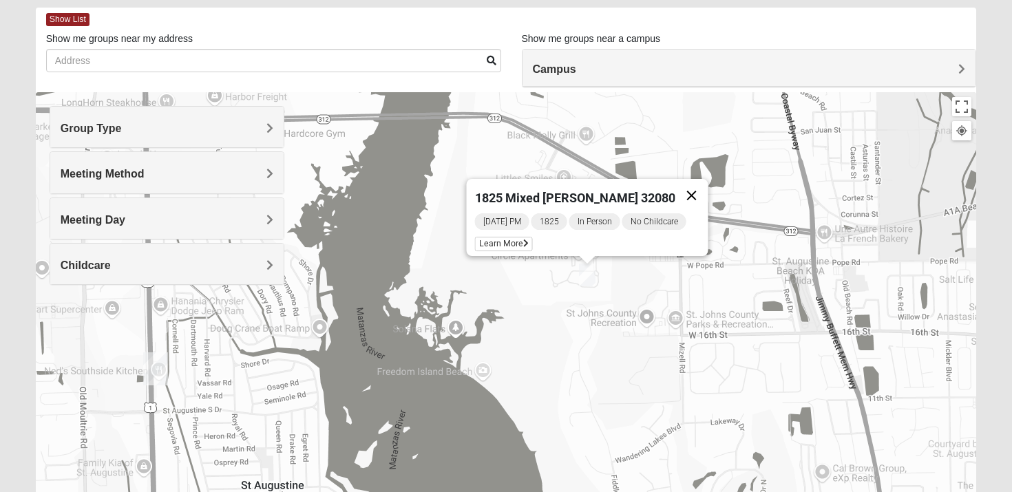
click at [686, 187] on button "Close" at bounding box center [691, 195] width 33 height 33
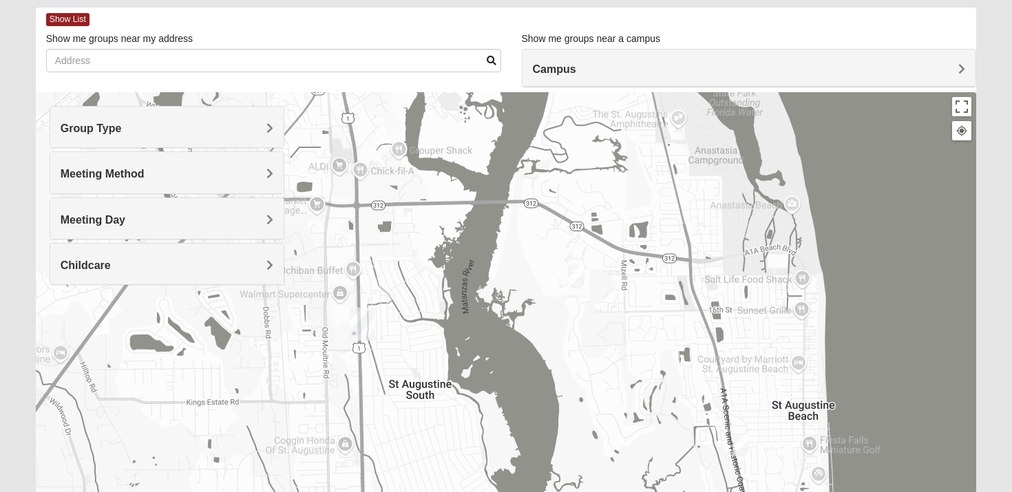
click at [602, 354] on div "To navigate, press the arrow keys." at bounding box center [506, 367] width 941 height 551
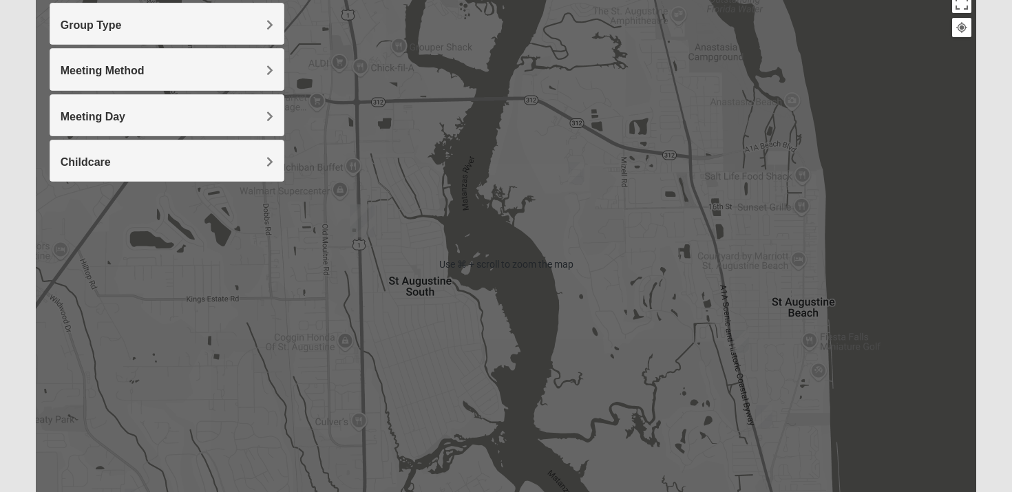
scroll to position [170, 0]
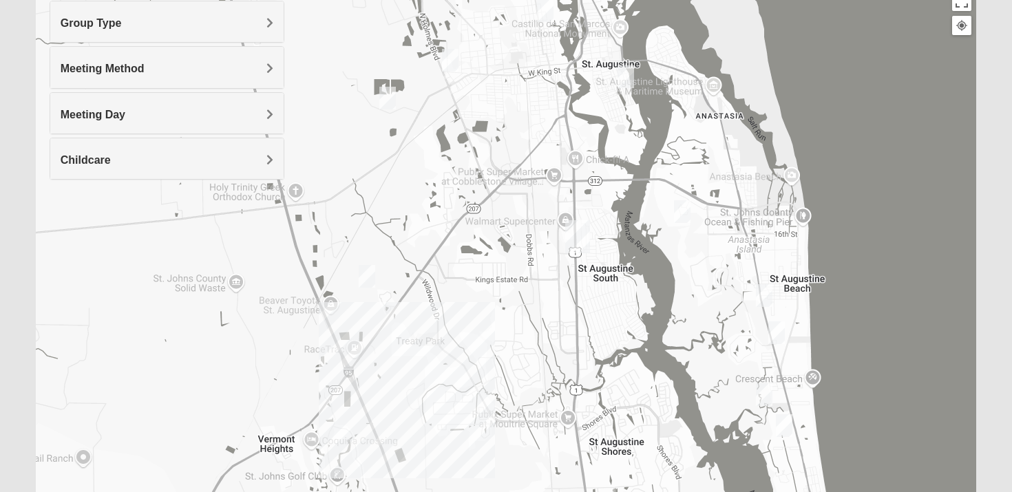
drag, startPoint x: 432, startPoint y: 377, endPoint x: 522, endPoint y: 320, distance: 106.4
click at [522, 320] on div at bounding box center [506, 262] width 941 height 551
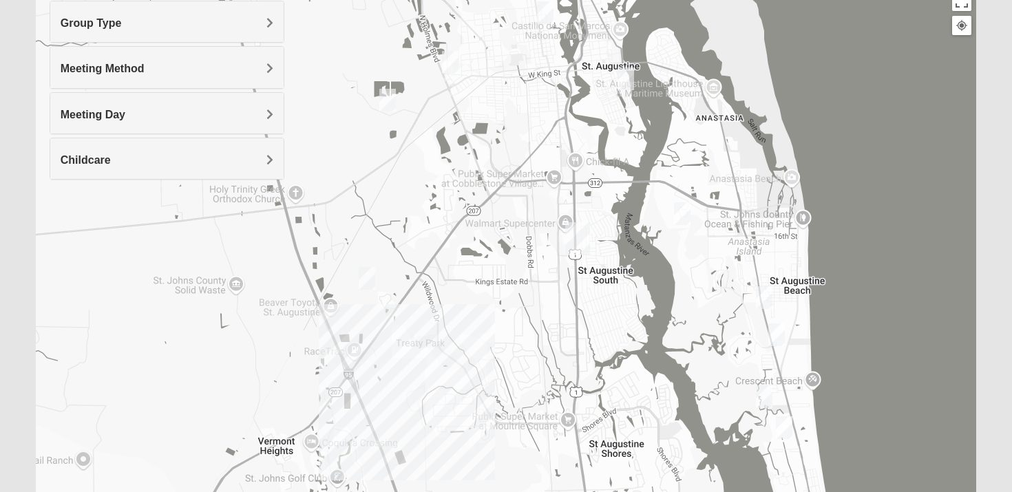
click at [387, 96] on img "Mixed Marenco 32084" at bounding box center [387, 100] width 17 height 23
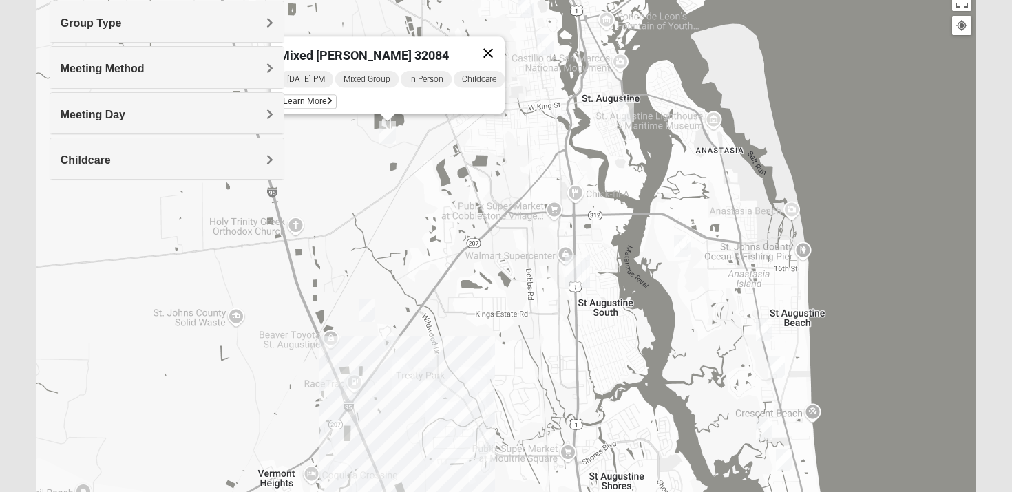
click at [493, 43] on button "Close" at bounding box center [488, 52] width 33 height 33
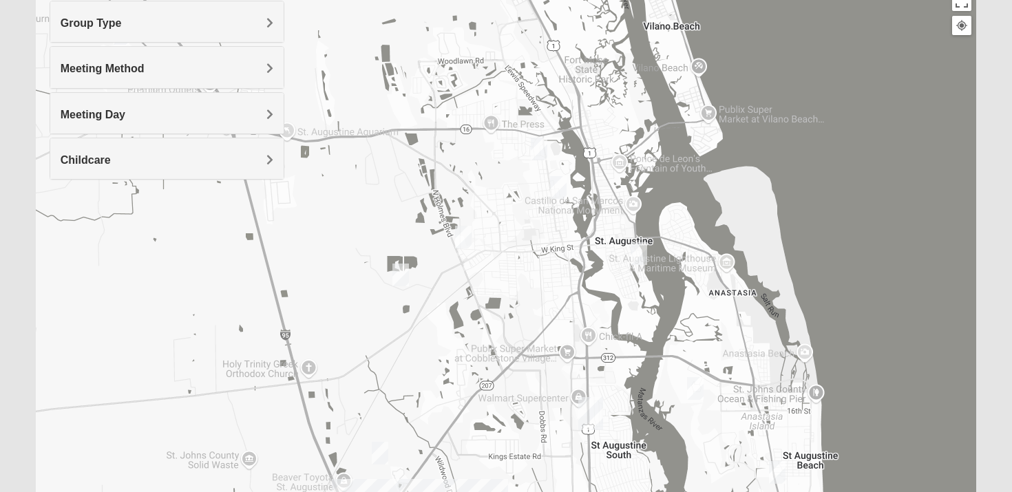
drag, startPoint x: 489, startPoint y: 220, endPoint x: 501, endPoint y: 363, distance: 144.4
click at [501, 363] on div at bounding box center [506, 262] width 941 height 551
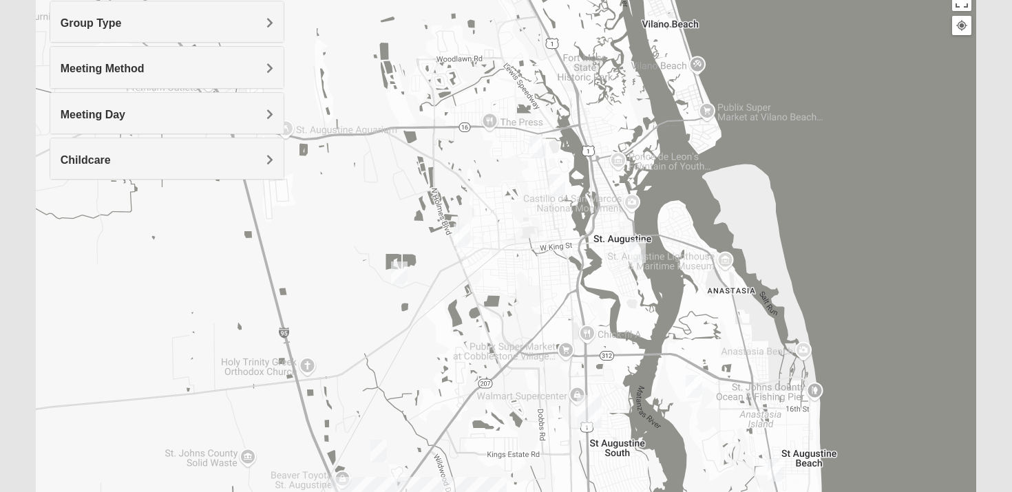
click at [463, 235] on img "Mens Edwards 32084" at bounding box center [462, 235] width 17 height 23
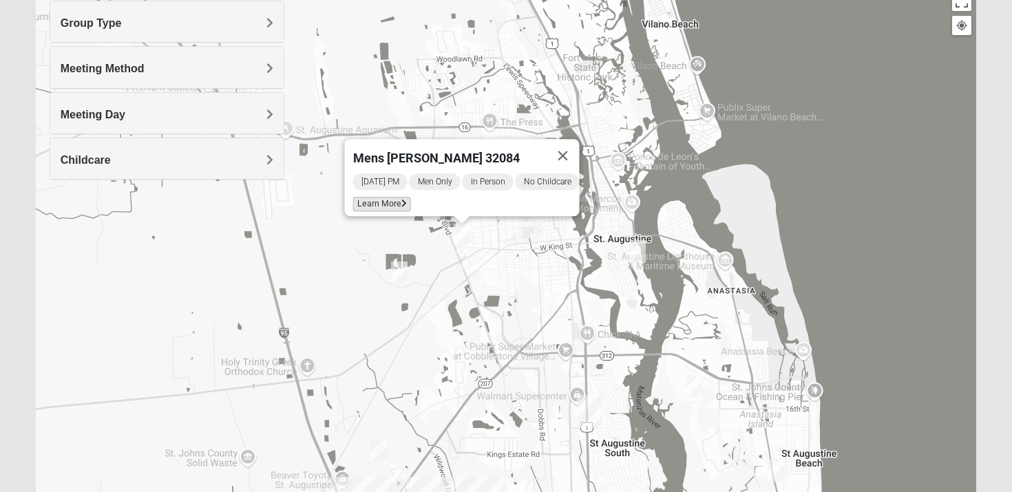
click at [381, 198] on span "Learn More" at bounding box center [382, 204] width 58 height 14
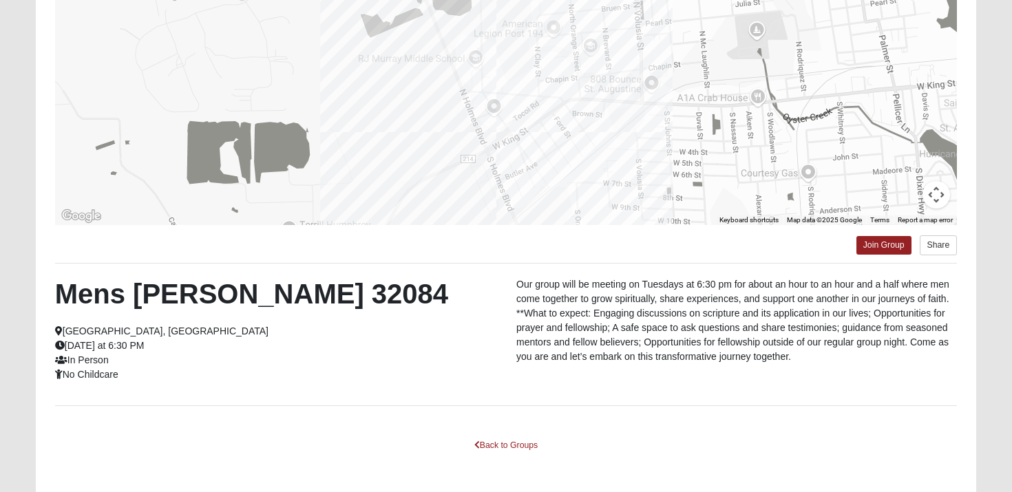
scroll to position [230, 0]
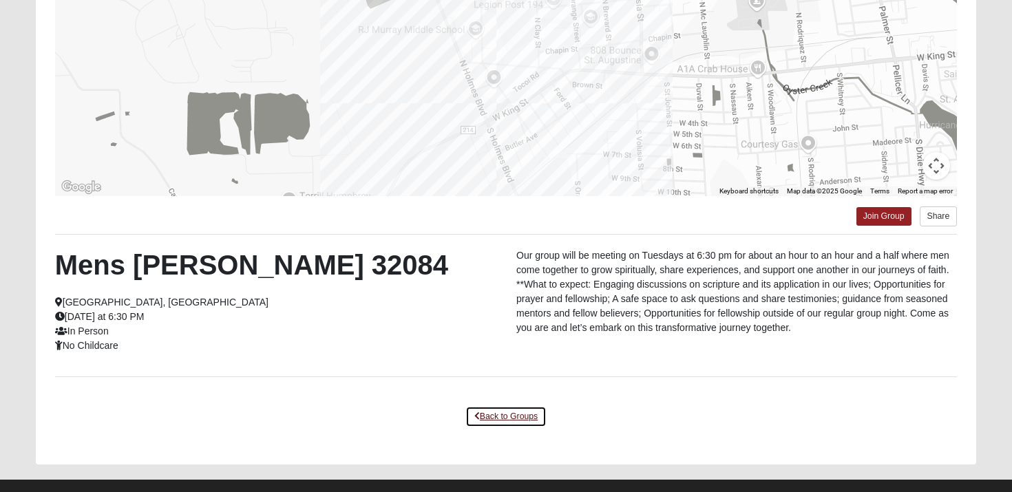
click at [495, 413] on link "Back to Groups" at bounding box center [505, 416] width 81 height 21
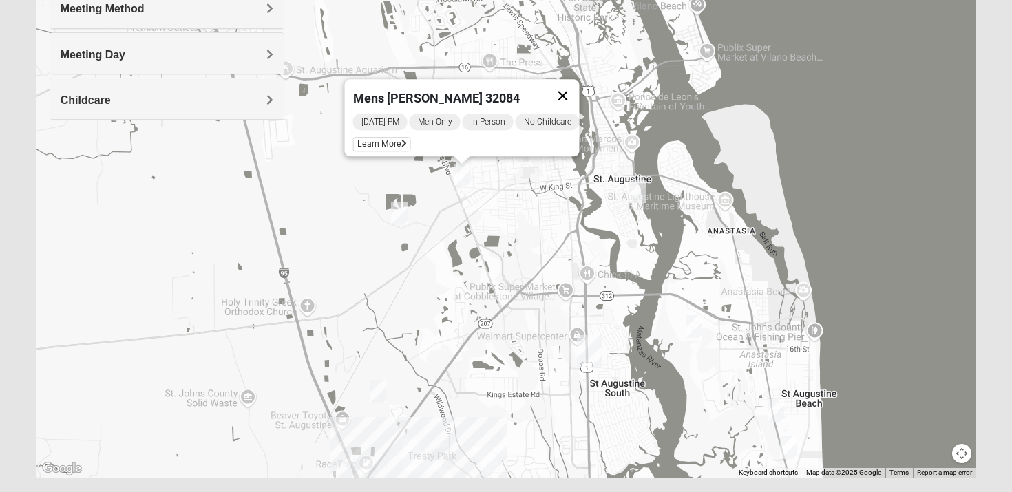
click at [575, 87] on button "Close" at bounding box center [563, 95] width 33 height 33
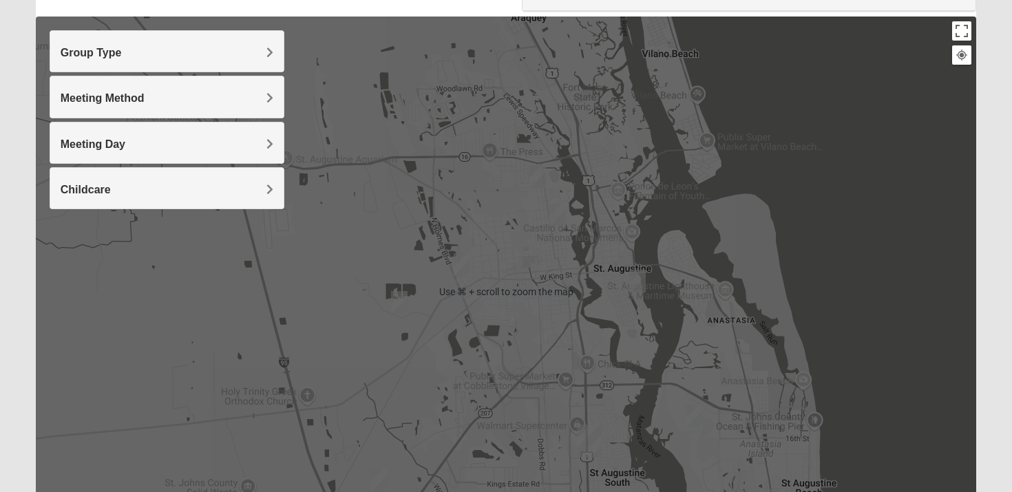
scroll to position [142, 0]
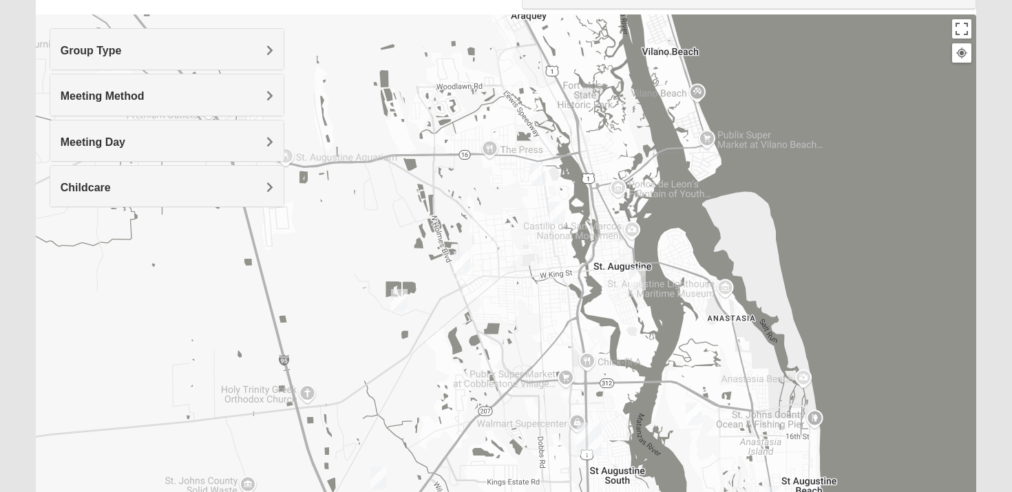
click at [538, 171] on img "Mens Griffin 32084" at bounding box center [537, 174] width 17 height 23
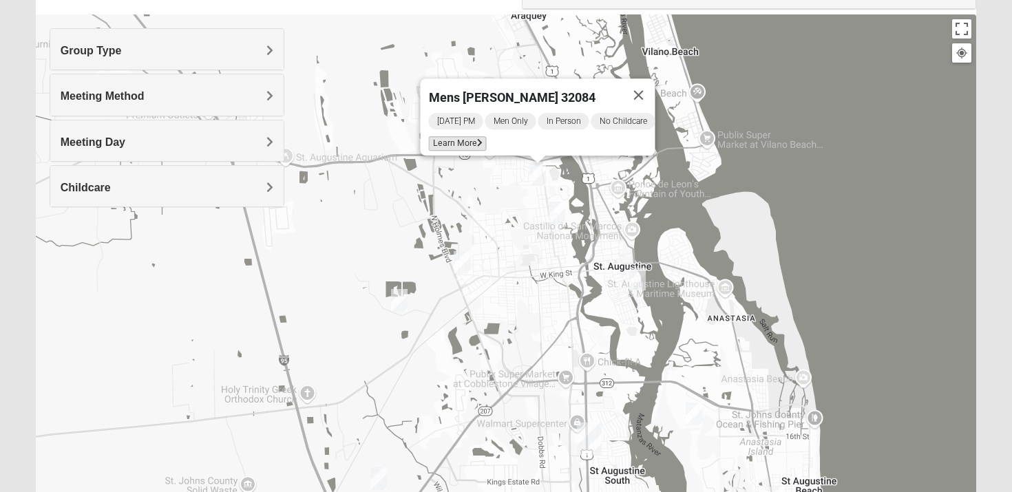
click at [461, 136] on span "Learn More" at bounding box center [458, 143] width 58 height 14
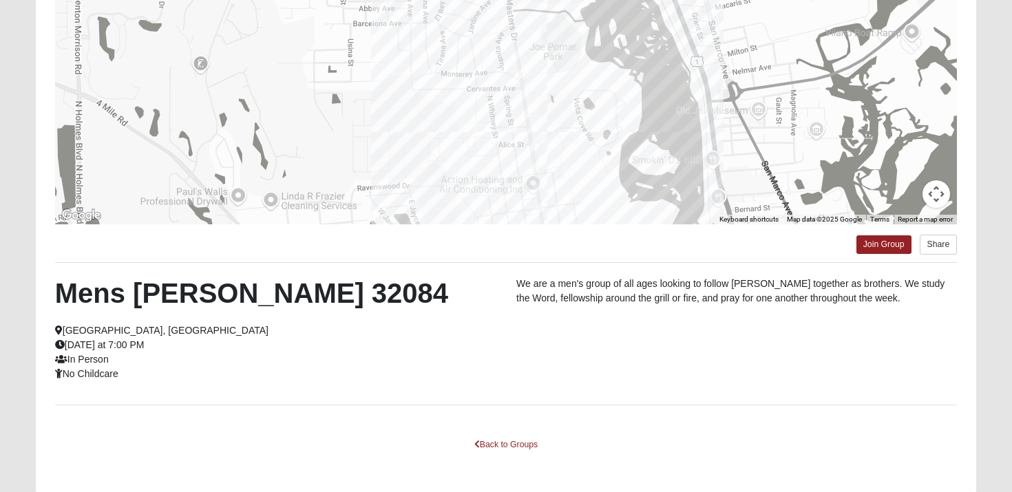
scroll to position [253, 0]
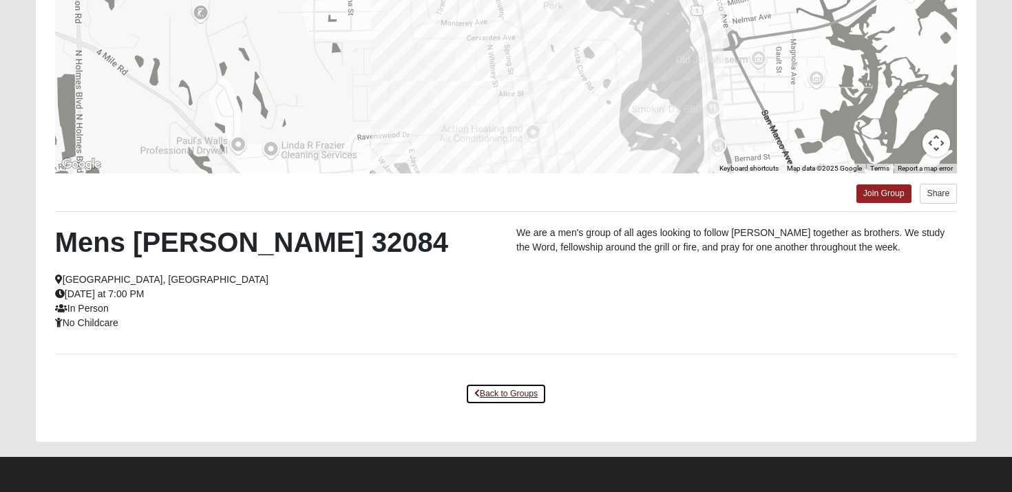
click at [505, 394] on link "Back to Groups" at bounding box center [505, 393] width 81 height 21
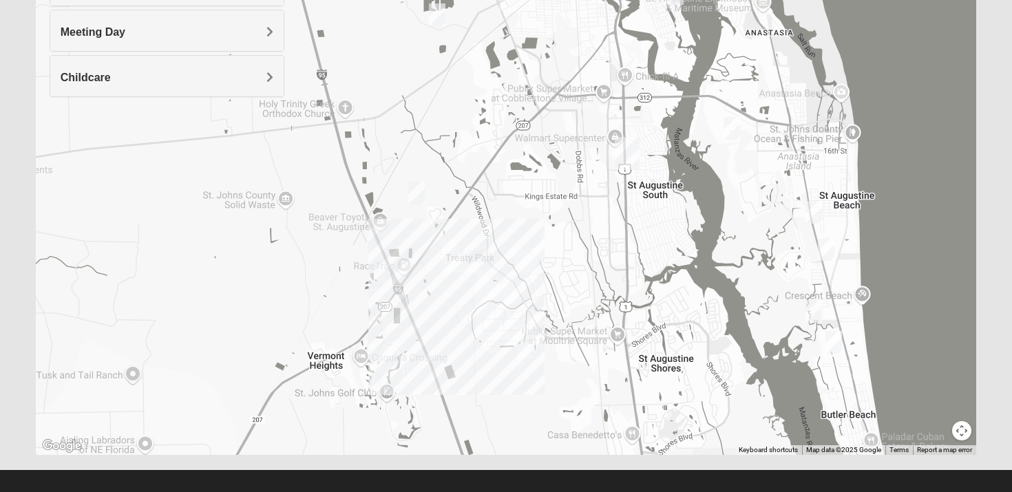
drag, startPoint x: 523, startPoint y: 344, endPoint x: 561, endPoint y: 167, distance: 180.9
click at [561, 167] on div "Mens Griffin 32084 Friday PM Men Only In Person No Childcare Learn More" at bounding box center [506, 179] width 941 height 551
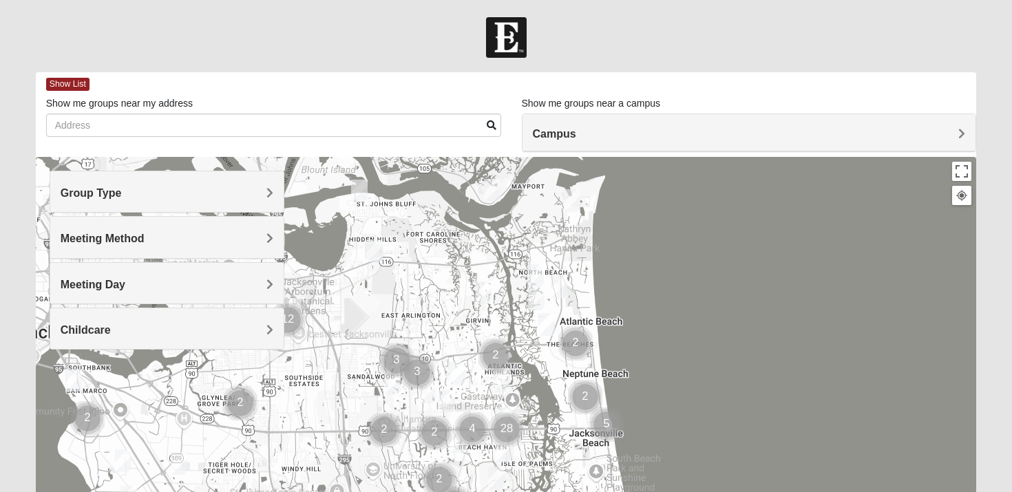
click at [145, 241] on span "Meeting Method" at bounding box center [103, 239] width 84 height 12
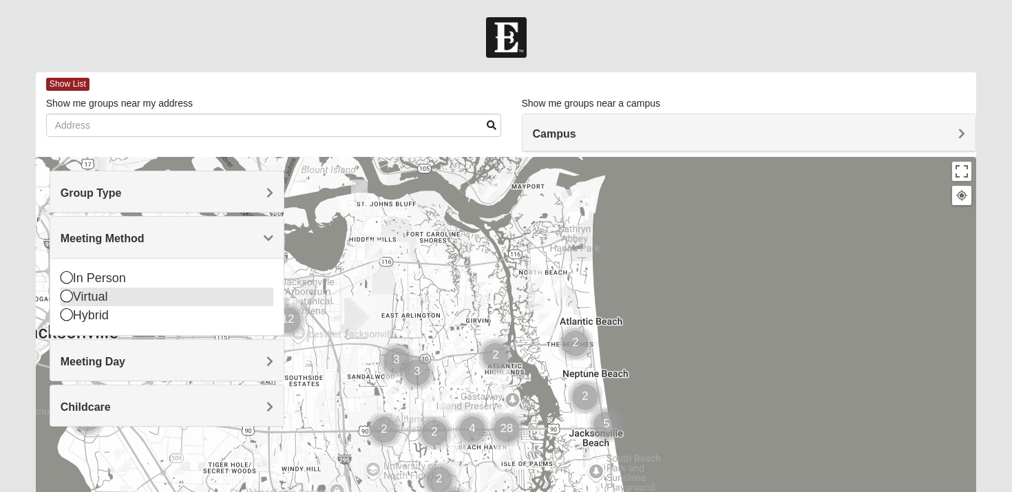
click at [64, 296] on icon at bounding box center [67, 296] width 12 height 12
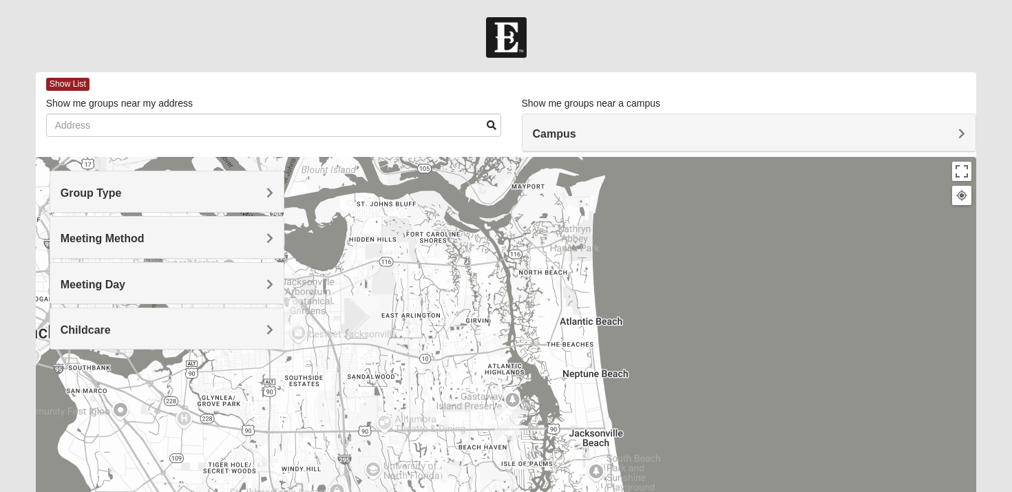
click at [122, 192] on span "Group Type" at bounding box center [91, 193] width 61 height 12
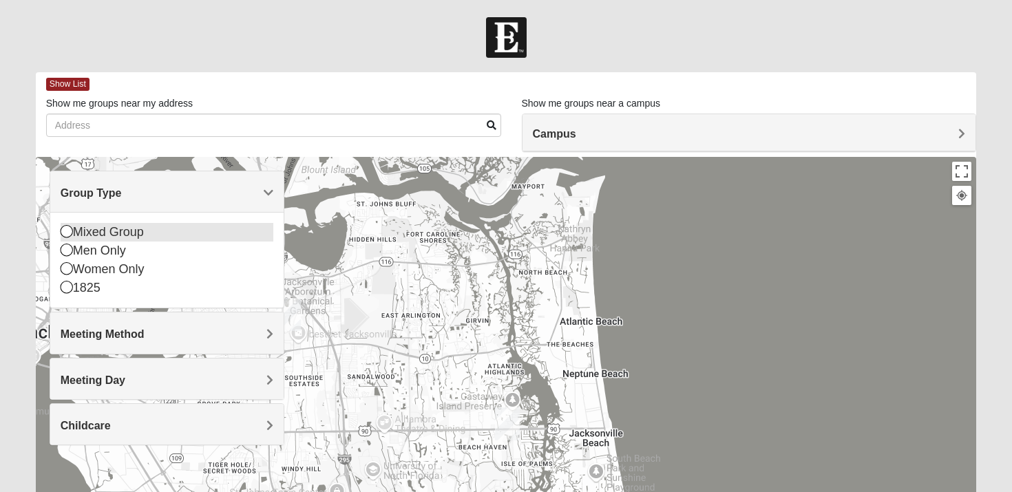
click at [66, 233] on icon at bounding box center [67, 231] width 12 height 12
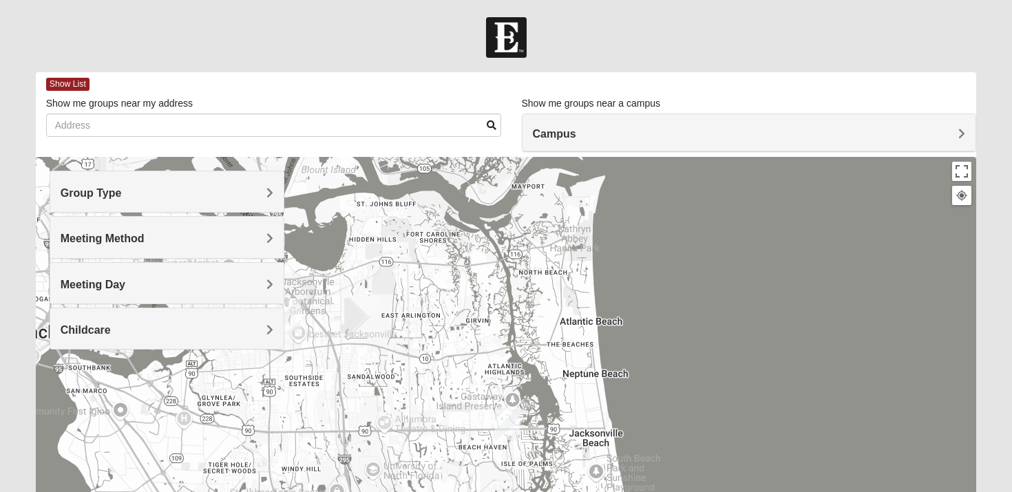
click at [260, 210] on div "Group Type" at bounding box center [167, 191] width 234 height 41
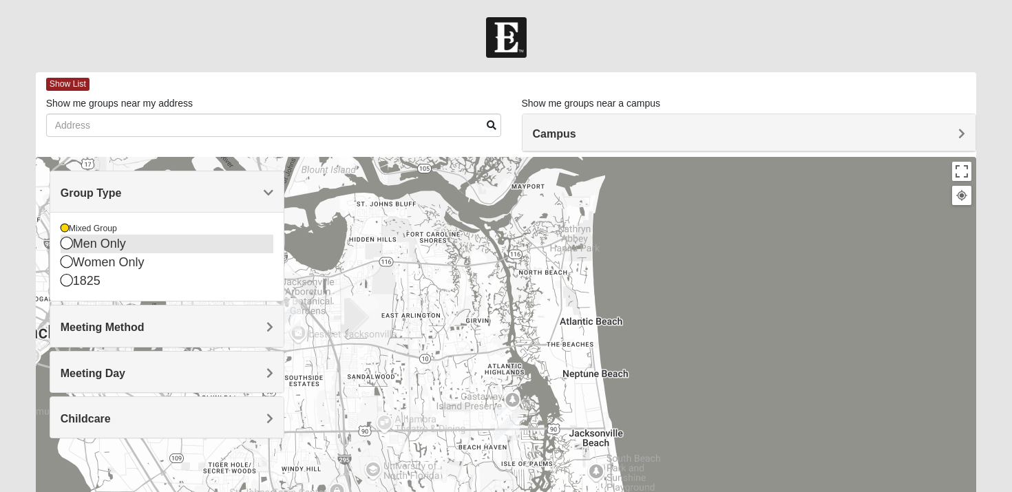
click at [67, 248] on icon at bounding box center [67, 243] width 12 height 12
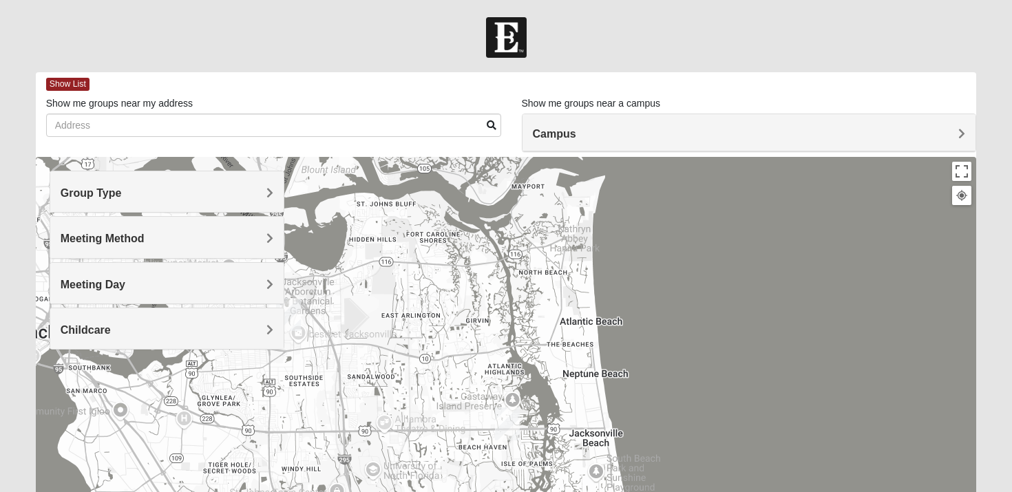
click at [445, 337] on div at bounding box center [506, 432] width 941 height 551
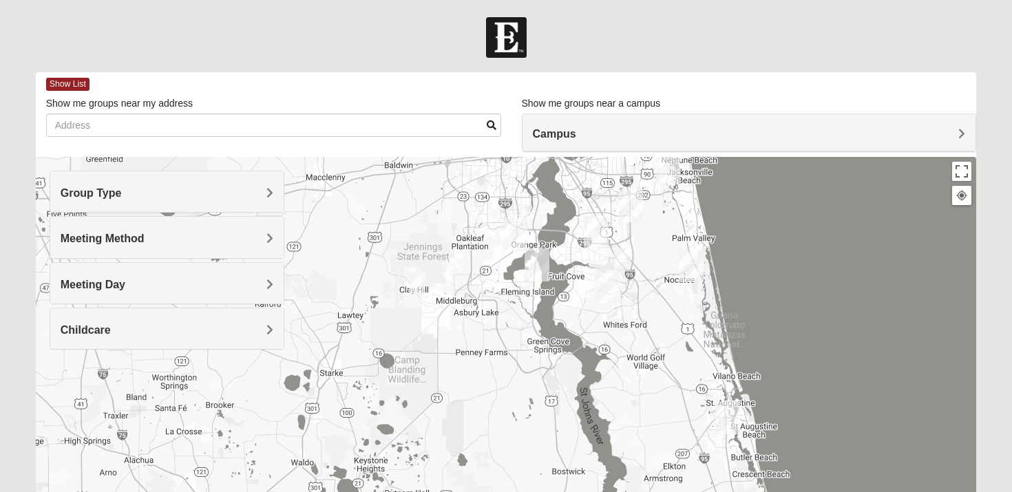
drag, startPoint x: 436, startPoint y: 417, endPoint x: 630, endPoint y: 220, distance: 277.0
click at [630, 217] on img "Baymeadows" at bounding box center [630, 205] width 25 height 33
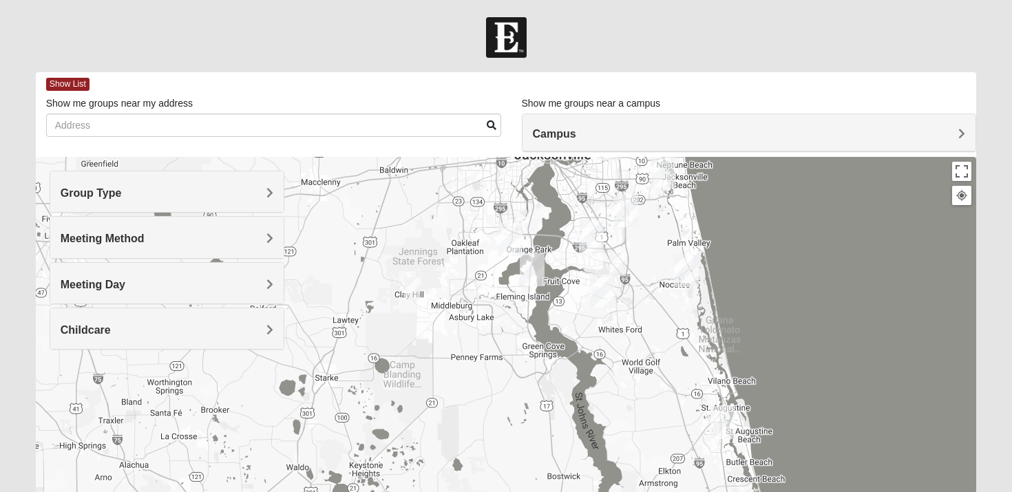
click at [617, 262] on img "Online Mixed Krause/Chasten 32258" at bounding box center [617, 264] width 17 height 23
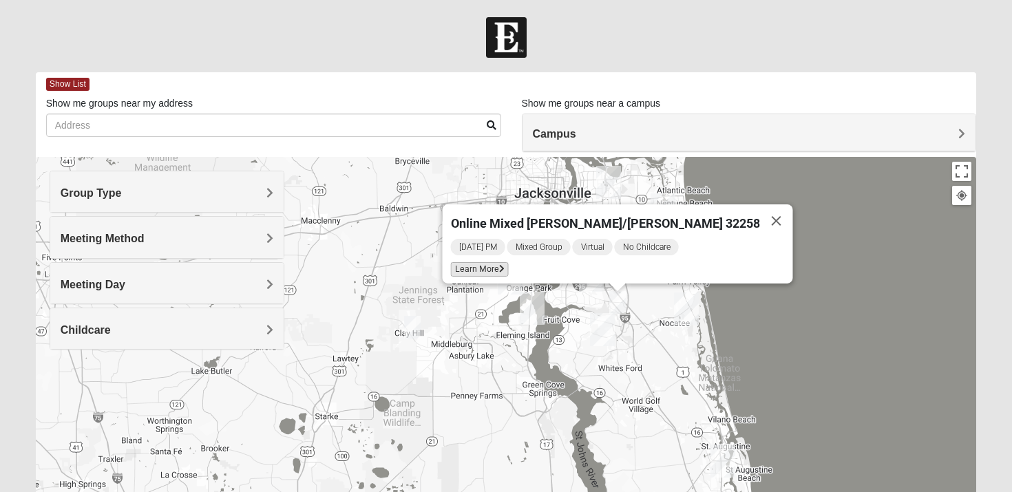
click at [509, 262] on span "Learn More" at bounding box center [480, 269] width 58 height 14
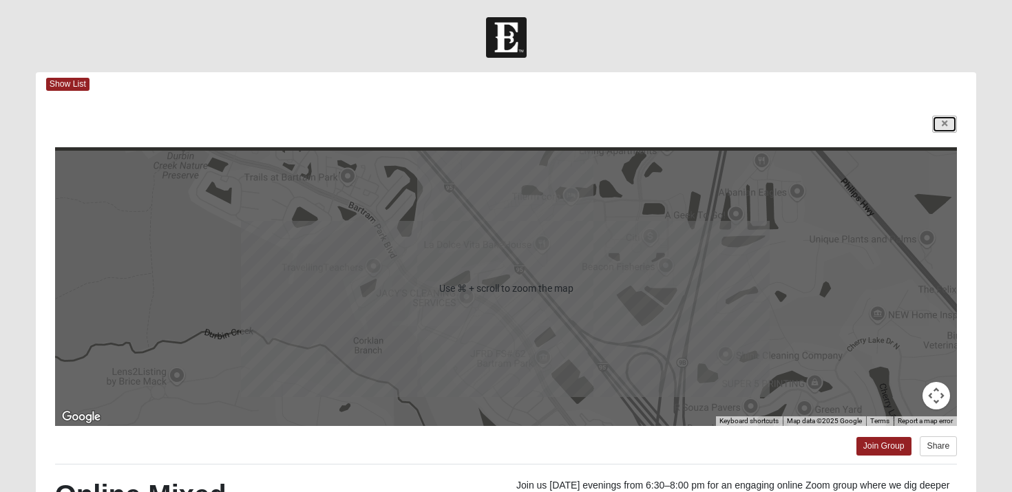
click at [940, 123] on link at bounding box center [944, 124] width 25 height 17
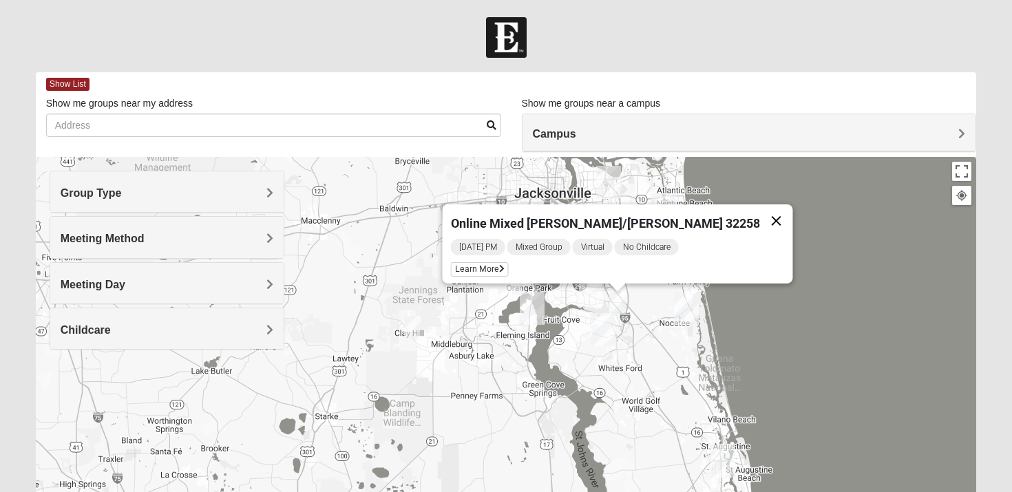
click at [760, 210] on button "Close" at bounding box center [776, 220] width 33 height 33
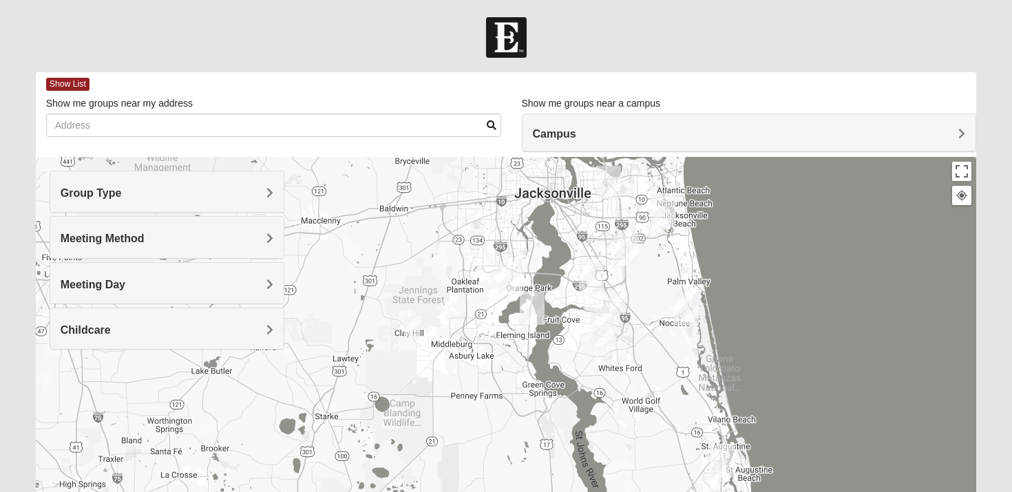
click at [416, 326] on img "Online Mixed Hodges 32068" at bounding box center [412, 327] width 17 height 23
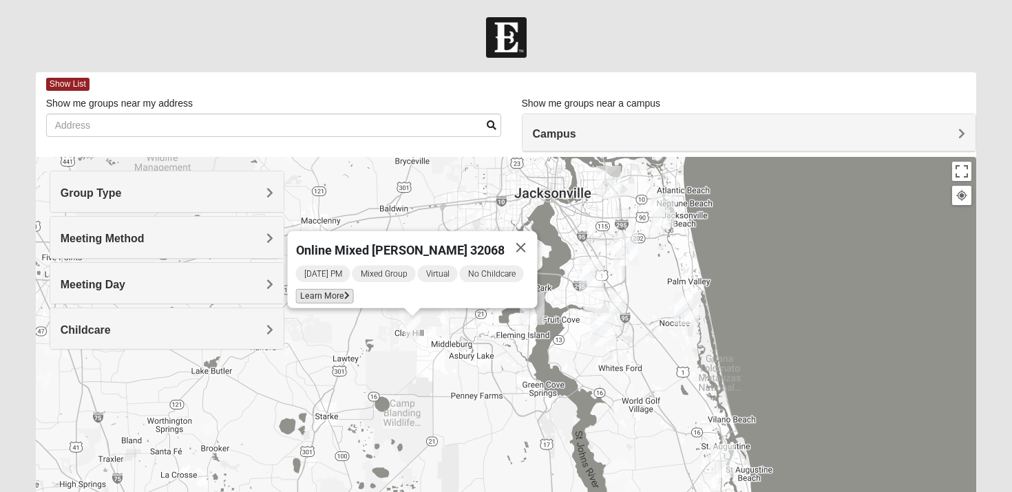
click at [324, 289] on span "Learn More" at bounding box center [325, 296] width 58 height 14
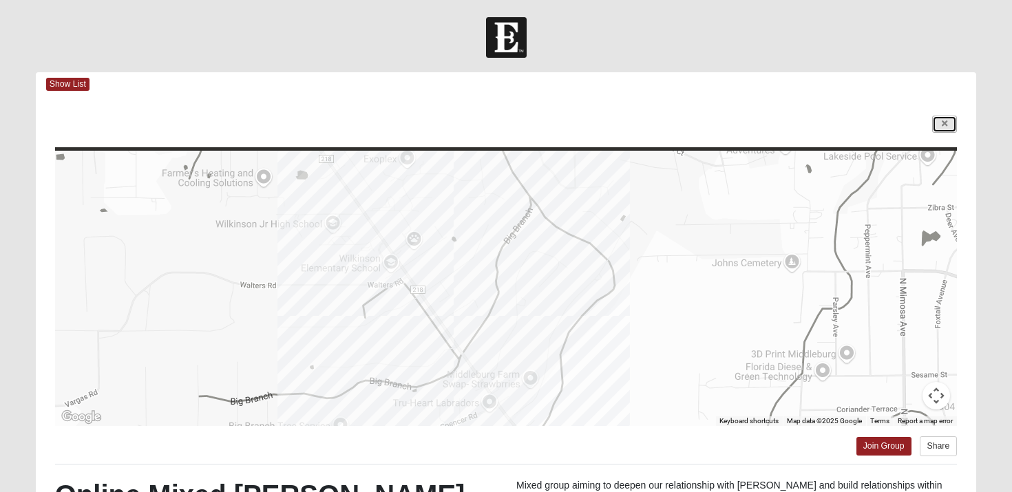
click at [944, 123] on icon at bounding box center [945, 124] width 6 height 8
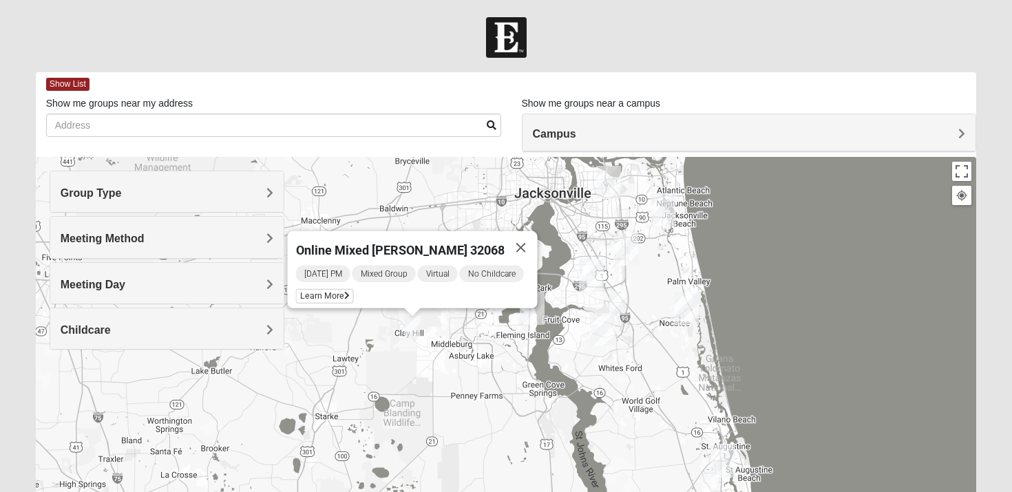
click at [635, 392] on div "Online Mixed [PERSON_NAME] 32068 [DATE] PM Mixed Group Virtual No Childcare Lea…" at bounding box center [506, 432] width 941 height 551
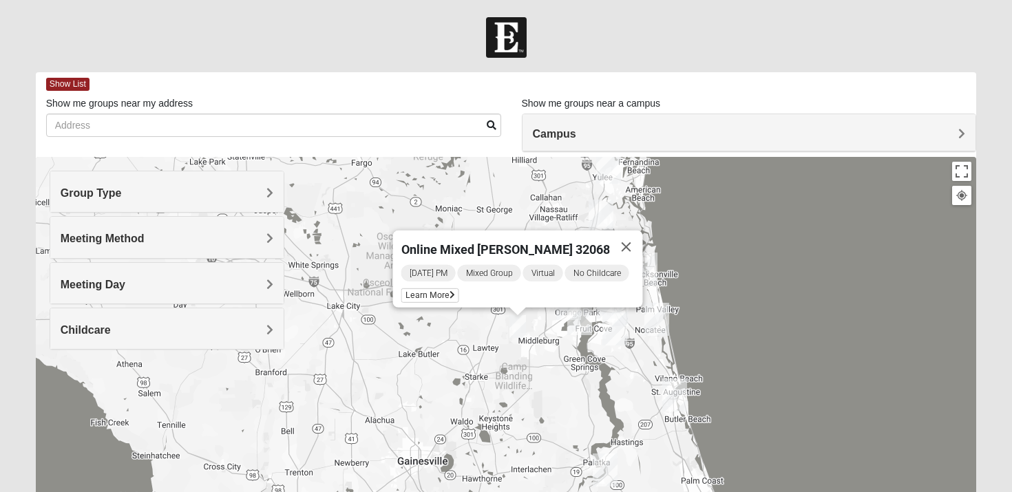
drag, startPoint x: 629, startPoint y: 432, endPoint x: 625, endPoint y: 403, distance: 29.2
click at [625, 403] on div "Online Mixed [PERSON_NAME] 32068 [DATE] PM Mixed Group Virtual No Childcare Lea…" at bounding box center [506, 432] width 941 height 551
click at [630, 234] on button "Close" at bounding box center [627, 247] width 33 height 33
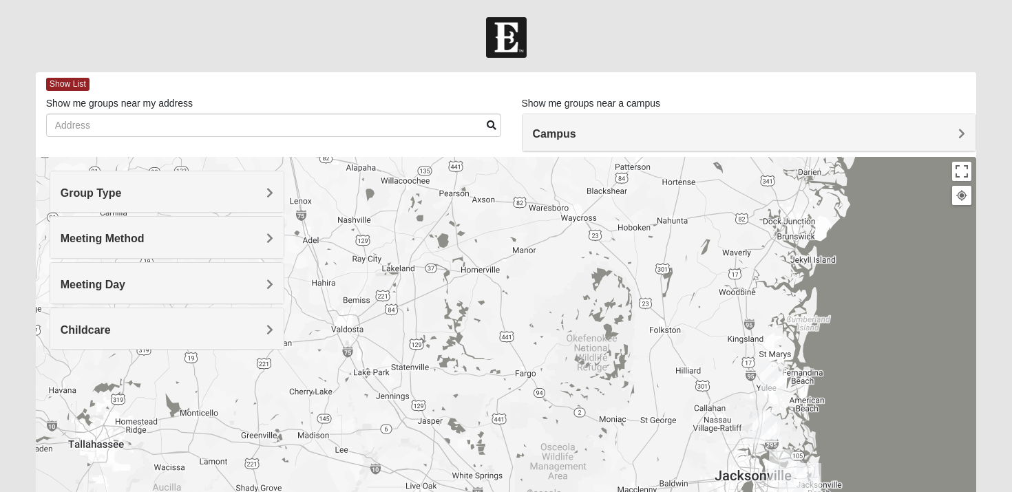
drag, startPoint x: 572, startPoint y: 242, endPoint x: 741, endPoint y: 456, distance: 272.0
click at [739, 456] on div at bounding box center [506, 432] width 941 height 551
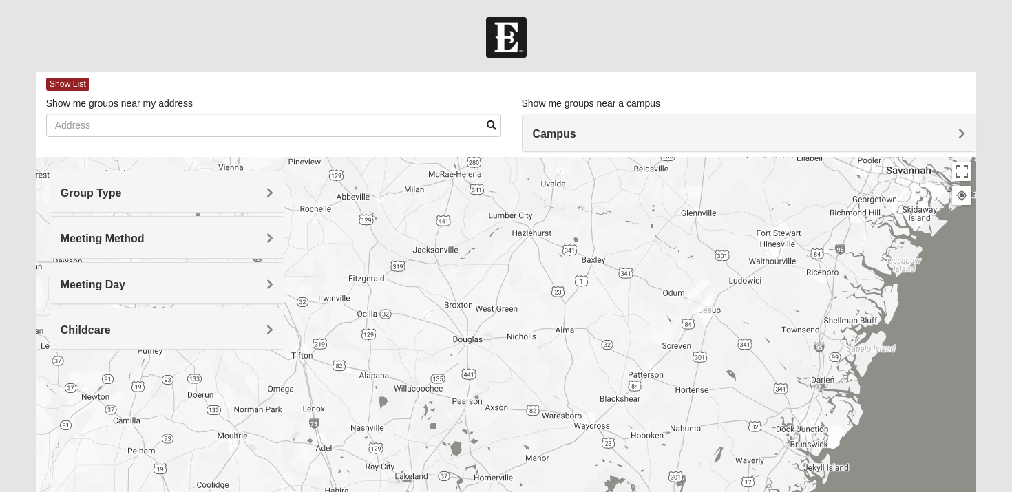
drag, startPoint x: 720, startPoint y: 333, endPoint x: 729, endPoint y: 545, distance: 212.2
click at [729, 492] on html "Hello [PERSON_NAME] My Account Log Out Find A Group Error" at bounding box center [506, 379] width 1012 height 758
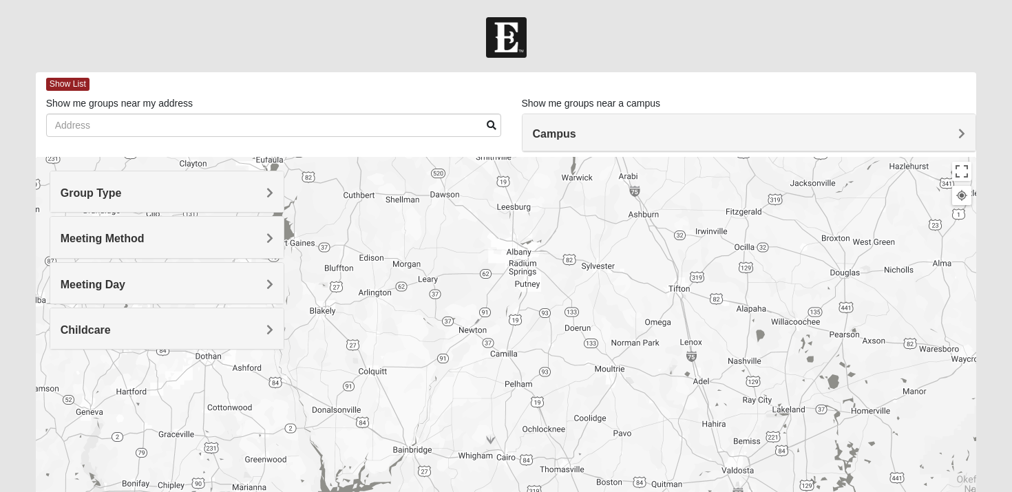
drag, startPoint x: 522, startPoint y: 311, endPoint x: 901, endPoint y: 249, distance: 383.6
click at [901, 249] on div at bounding box center [506, 432] width 941 height 551
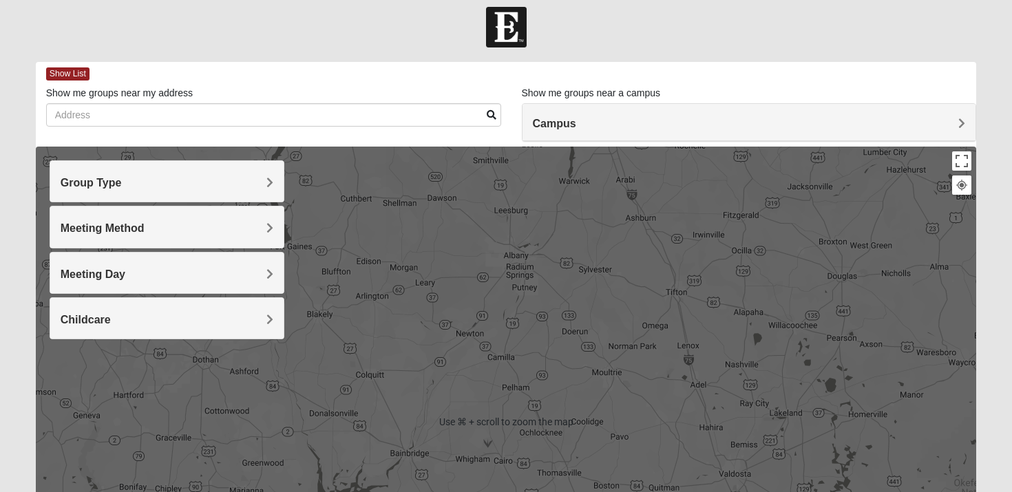
scroll to position [8, 0]
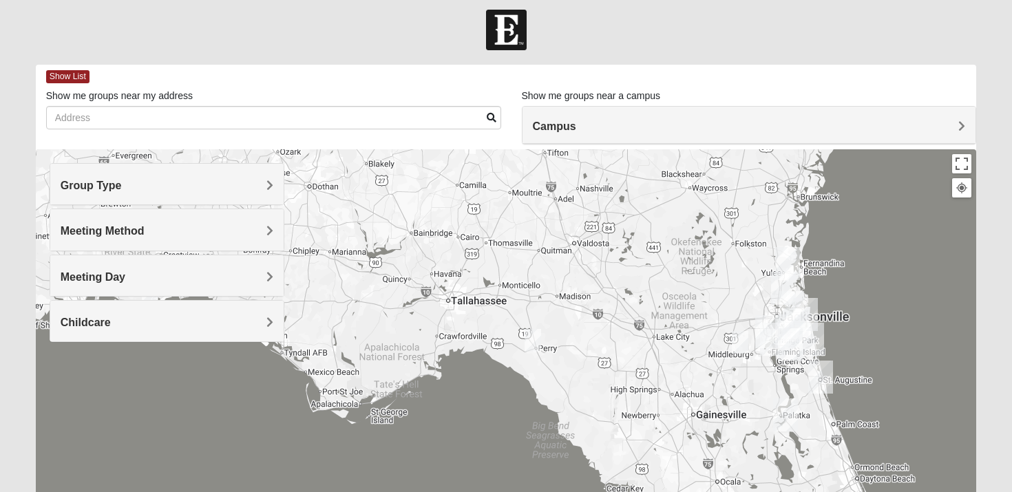
drag, startPoint x: 824, startPoint y: 408, endPoint x: 634, endPoint y: 252, distance: 246.0
click at [634, 252] on div at bounding box center [506, 424] width 941 height 551
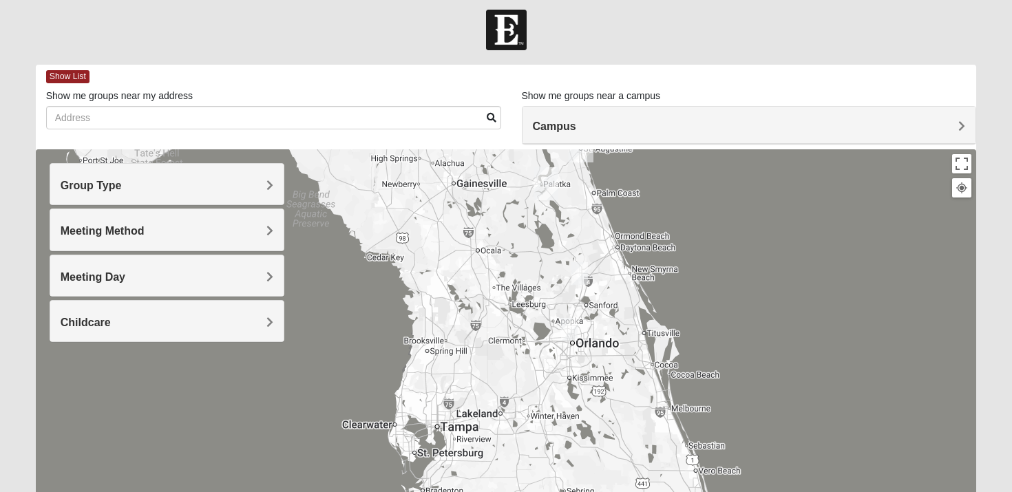
drag, startPoint x: 771, startPoint y: 454, endPoint x: 531, endPoint y: 222, distance: 333.0
click at [531, 222] on div at bounding box center [506, 424] width 941 height 551
click at [579, 270] on img "Online Mixed Knight/Stuckey 31546" at bounding box center [579, 273] width 17 height 23
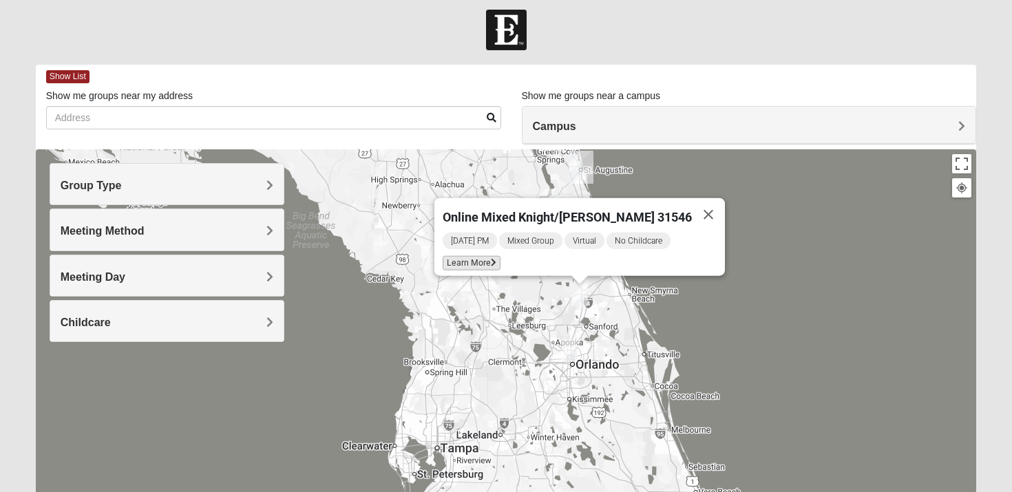
click at [491, 260] on span "Learn More" at bounding box center [472, 263] width 58 height 14
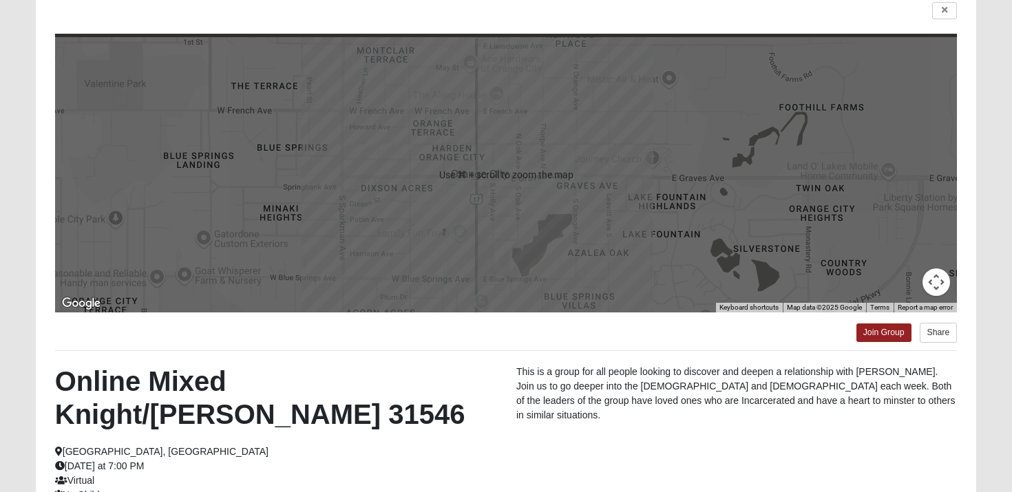
scroll to position [116, 0]
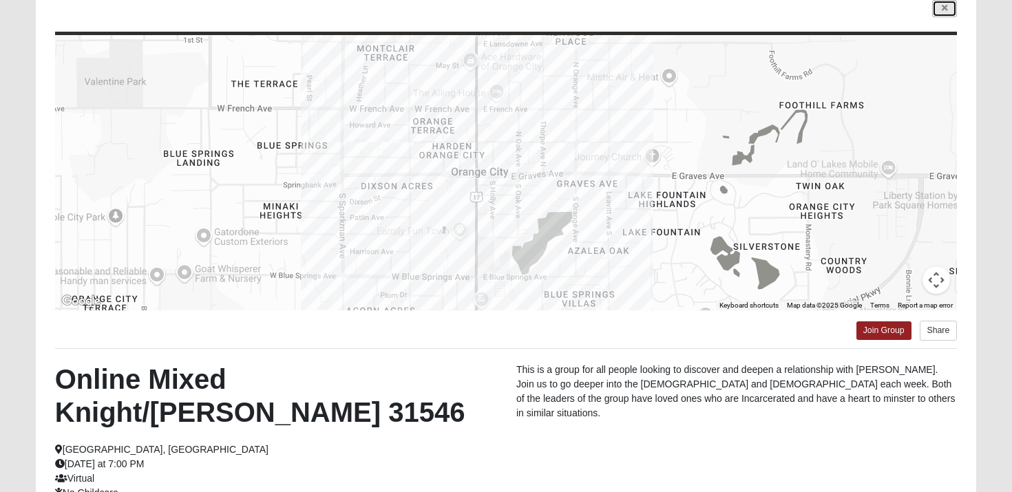
click at [942, 10] on icon at bounding box center [945, 8] width 6 height 8
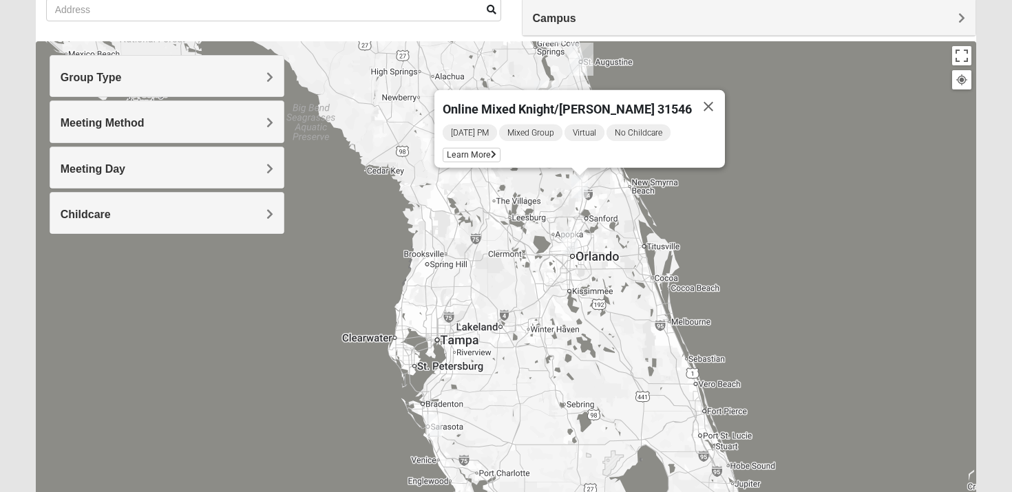
click at [572, 240] on img "Online Mixed Seitz 32804" at bounding box center [569, 242] width 17 height 23
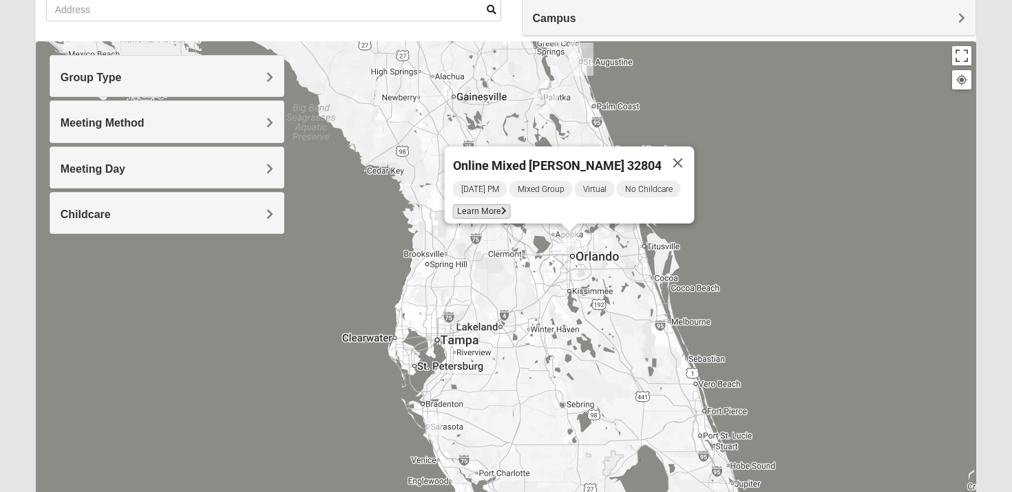
click at [488, 204] on span "Learn More" at bounding box center [482, 211] width 58 height 14
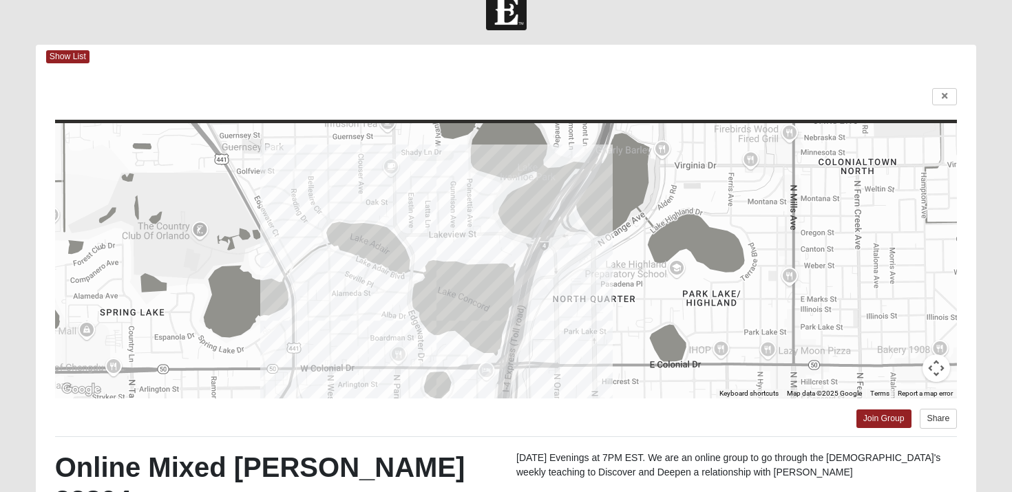
scroll to position [0, 0]
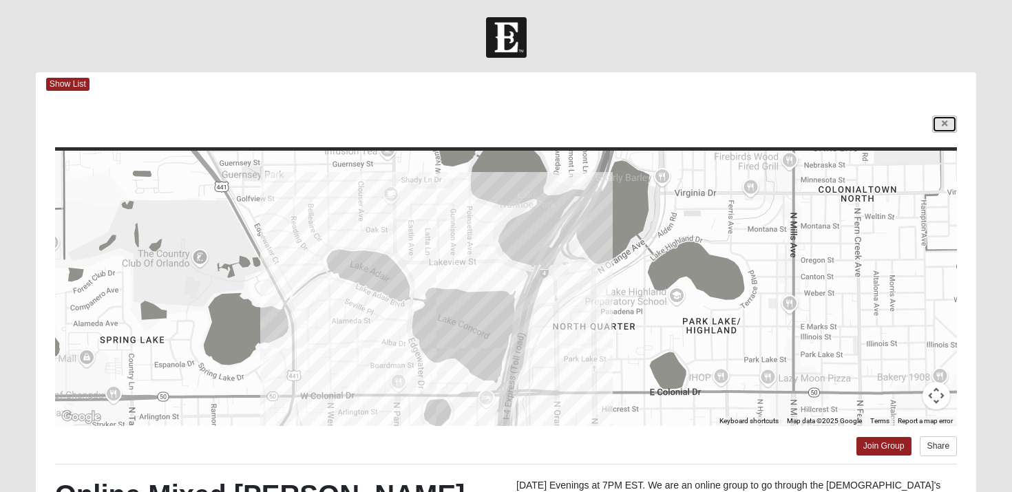
click at [944, 127] on icon at bounding box center [945, 124] width 6 height 8
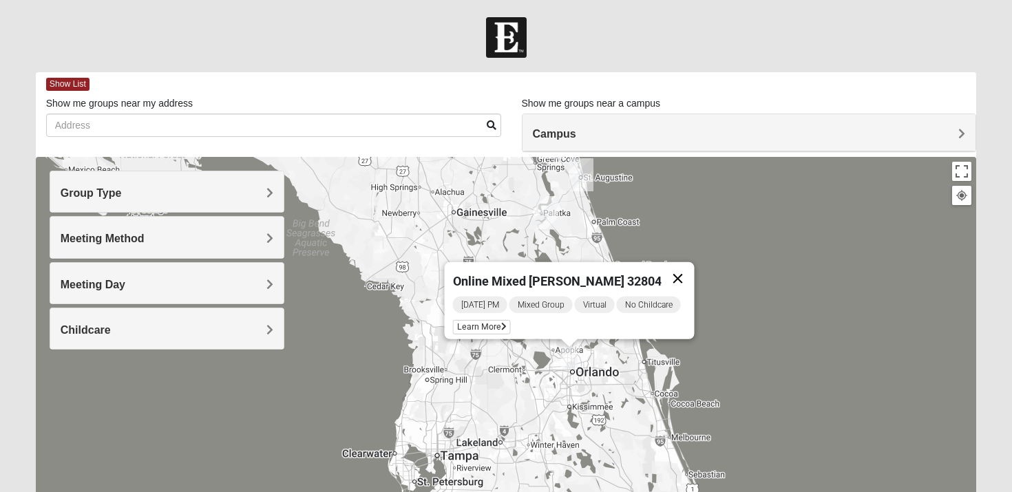
click at [677, 273] on button "Close" at bounding box center [678, 278] width 33 height 33
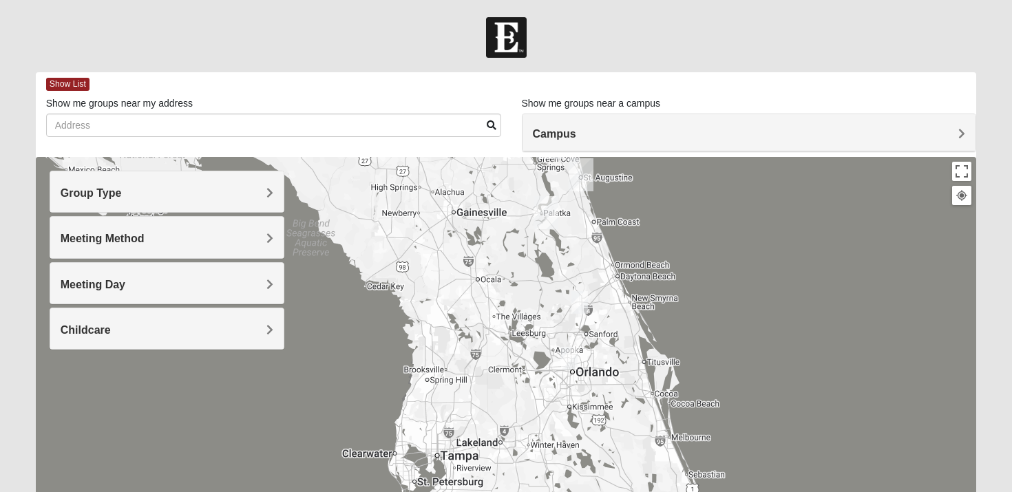
click at [309, 34] on div at bounding box center [506, 37] width 1012 height 41
